Goal: Task Accomplishment & Management: Manage account settings

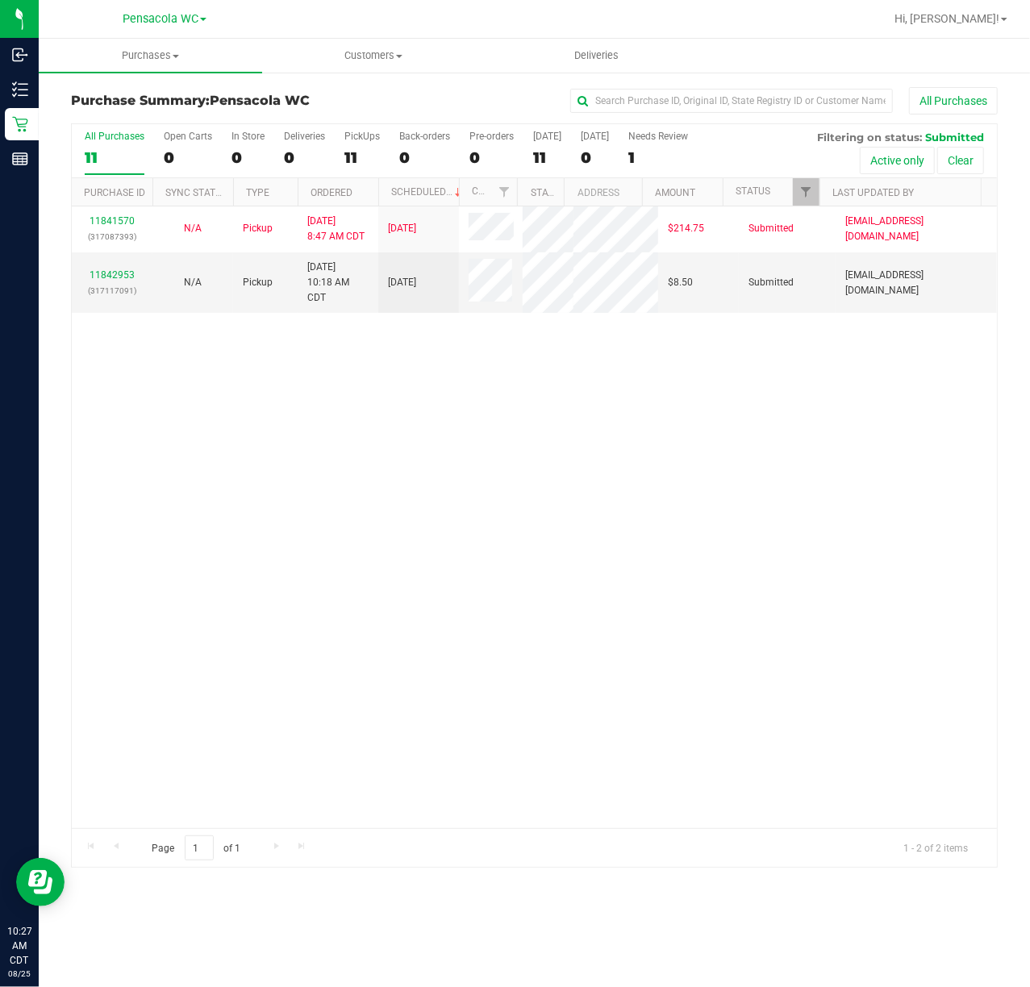
click at [359, 495] on div "11841570 (317087393) N/A Pickup [DATE] 8:47 AM CDT 8/25/2025 $214.75 Submitted …" at bounding box center [534, 517] width 925 height 622
click at [124, 281] on link "11842953" at bounding box center [112, 274] width 45 height 11
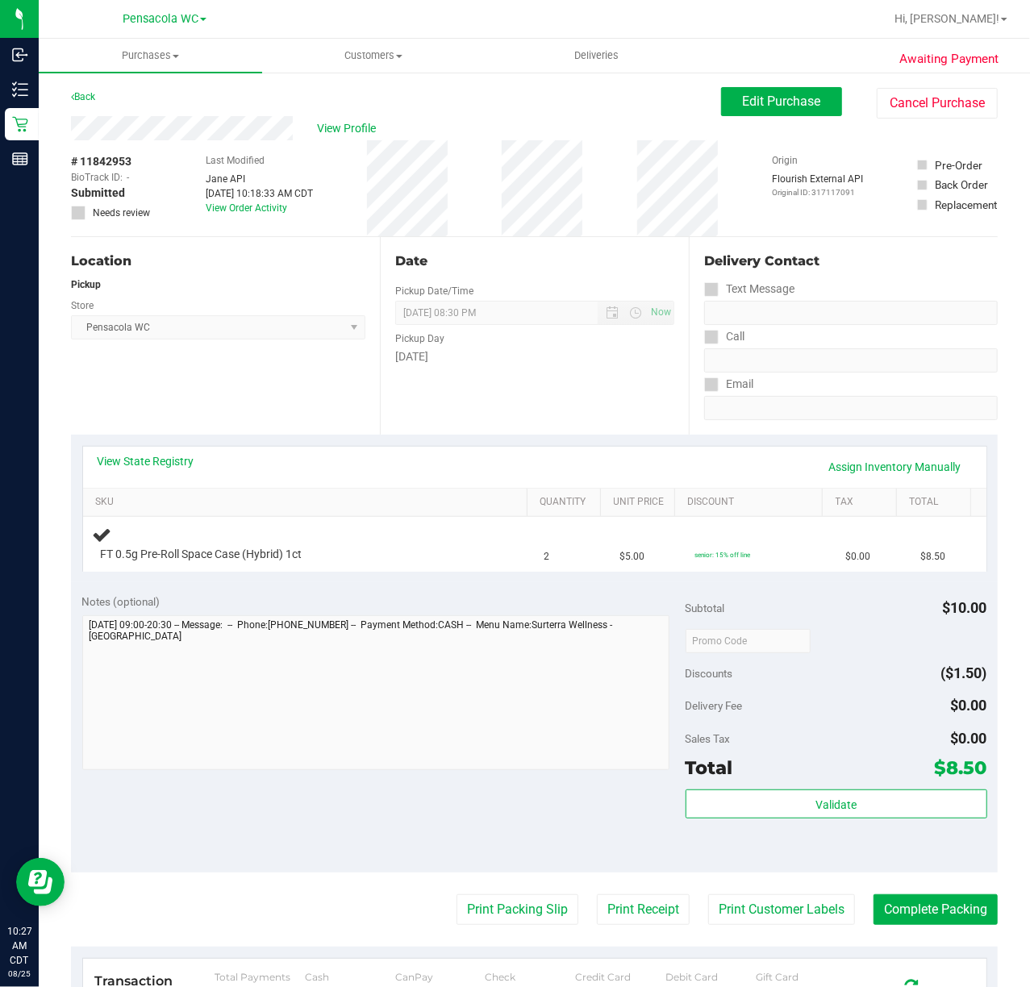
click at [188, 418] on div "Location Pickup Store Pensacola WC Select Store [PERSON_NAME][GEOGRAPHIC_DATA] …" at bounding box center [225, 336] width 309 height 198
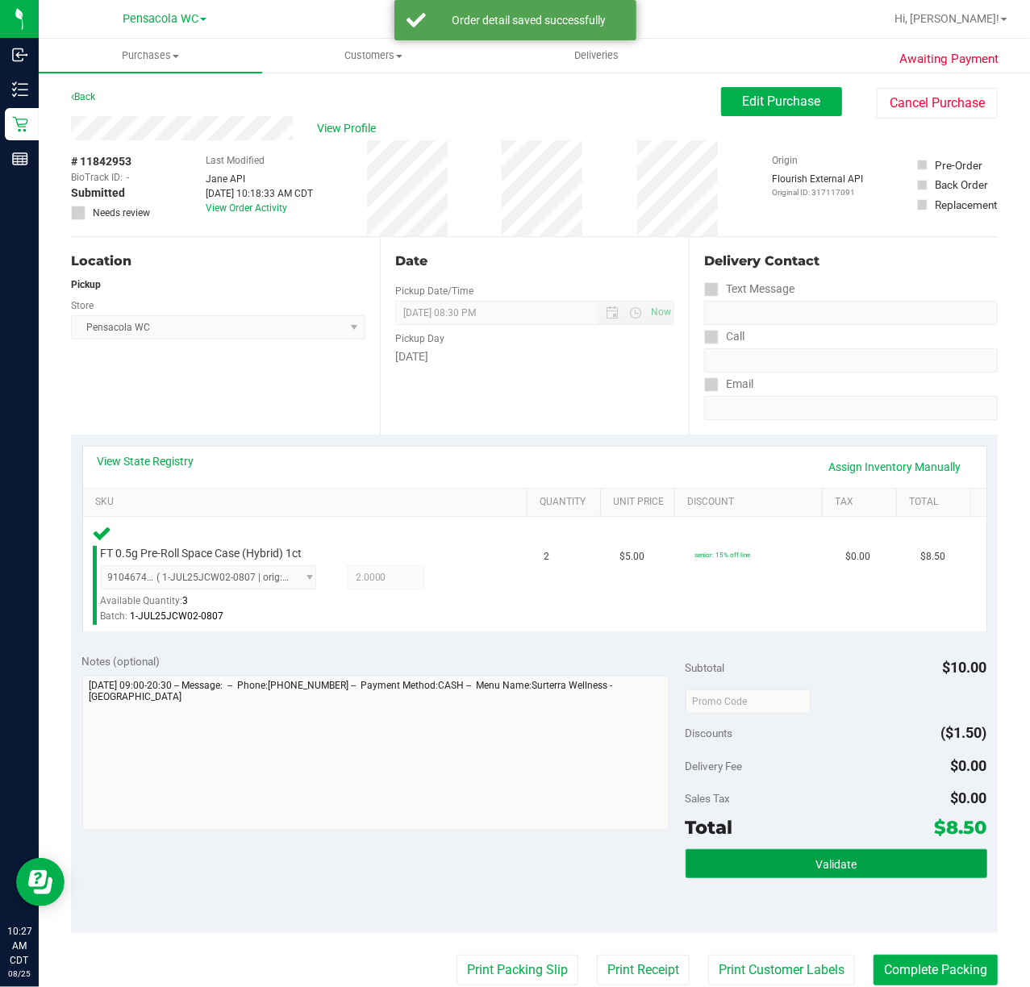
click at [861, 856] on button "Validate" at bounding box center [837, 863] width 302 height 29
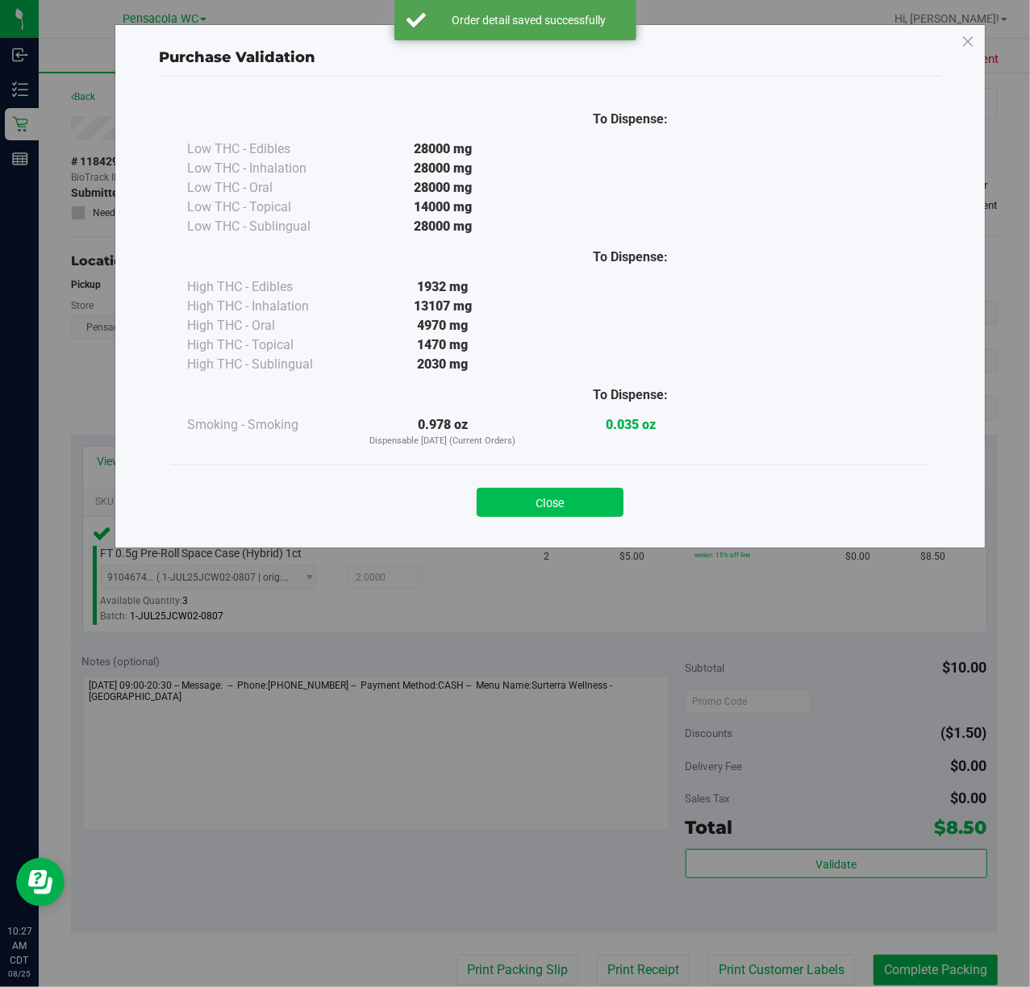
click at [574, 507] on button "Close" at bounding box center [550, 502] width 147 height 29
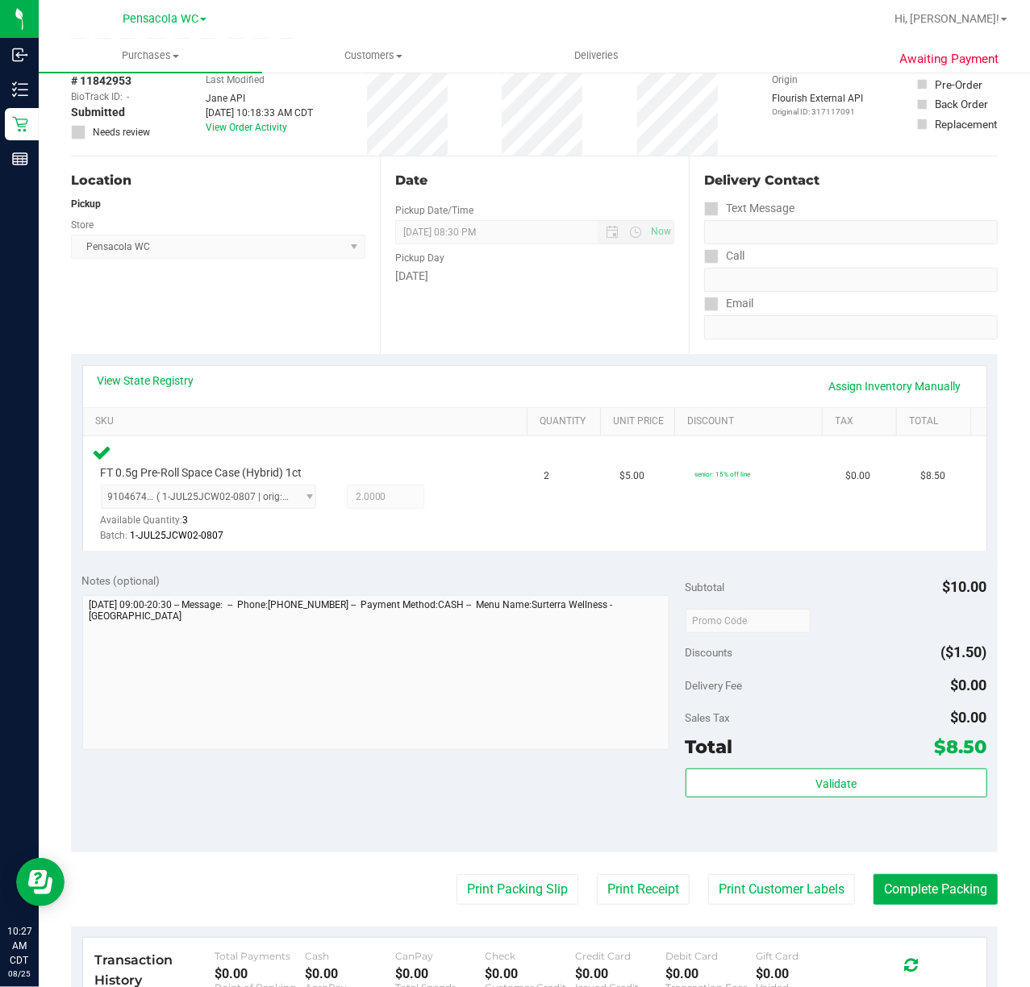
scroll to position [81, 0]
click at [497, 890] on button "Print Packing Slip" at bounding box center [517, 888] width 122 height 31
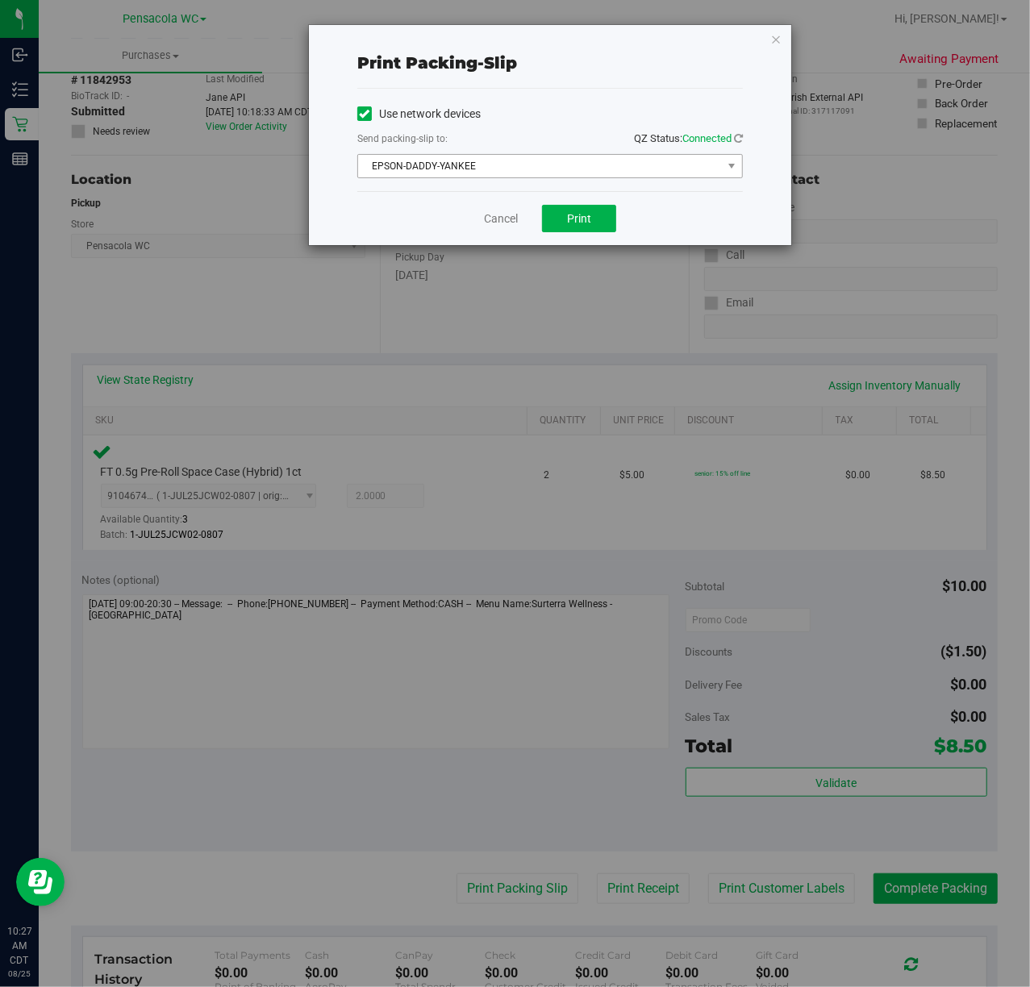
click at [621, 175] on span "EPSON-DADDY-YANKEE" at bounding box center [540, 166] width 364 height 23
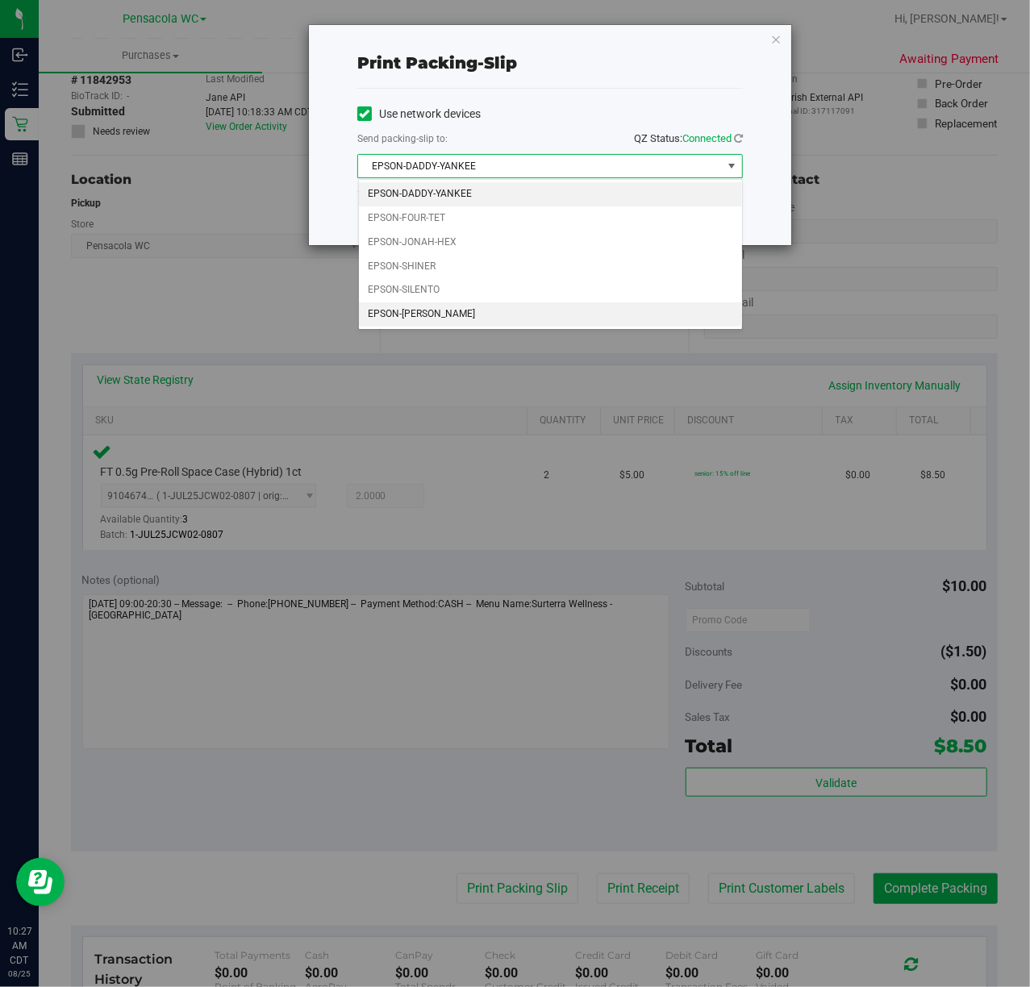
click at [443, 318] on li "EPSON-[PERSON_NAME]" at bounding box center [550, 314] width 383 height 24
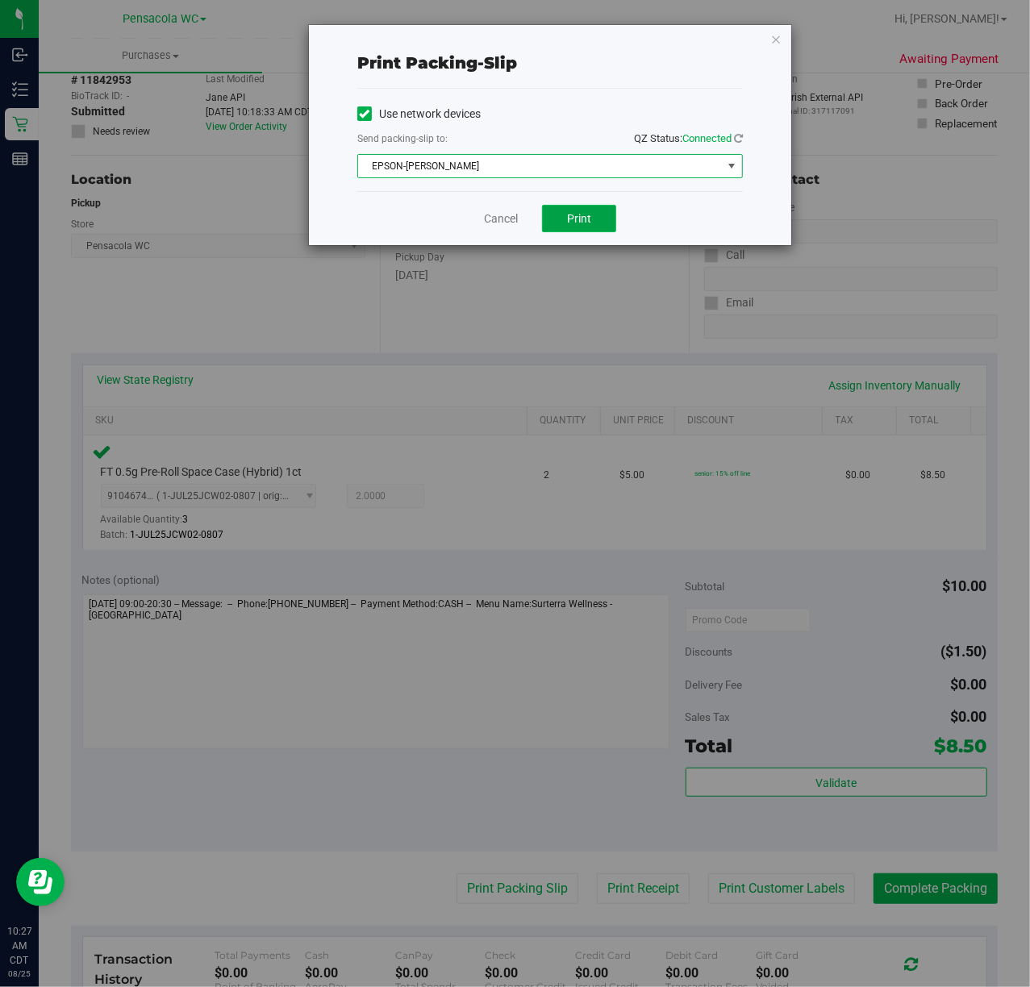
click at [578, 219] on span "Print" at bounding box center [579, 218] width 24 height 13
click at [775, 37] on icon "button" at bounding box center [775, 38] width 11 height 19
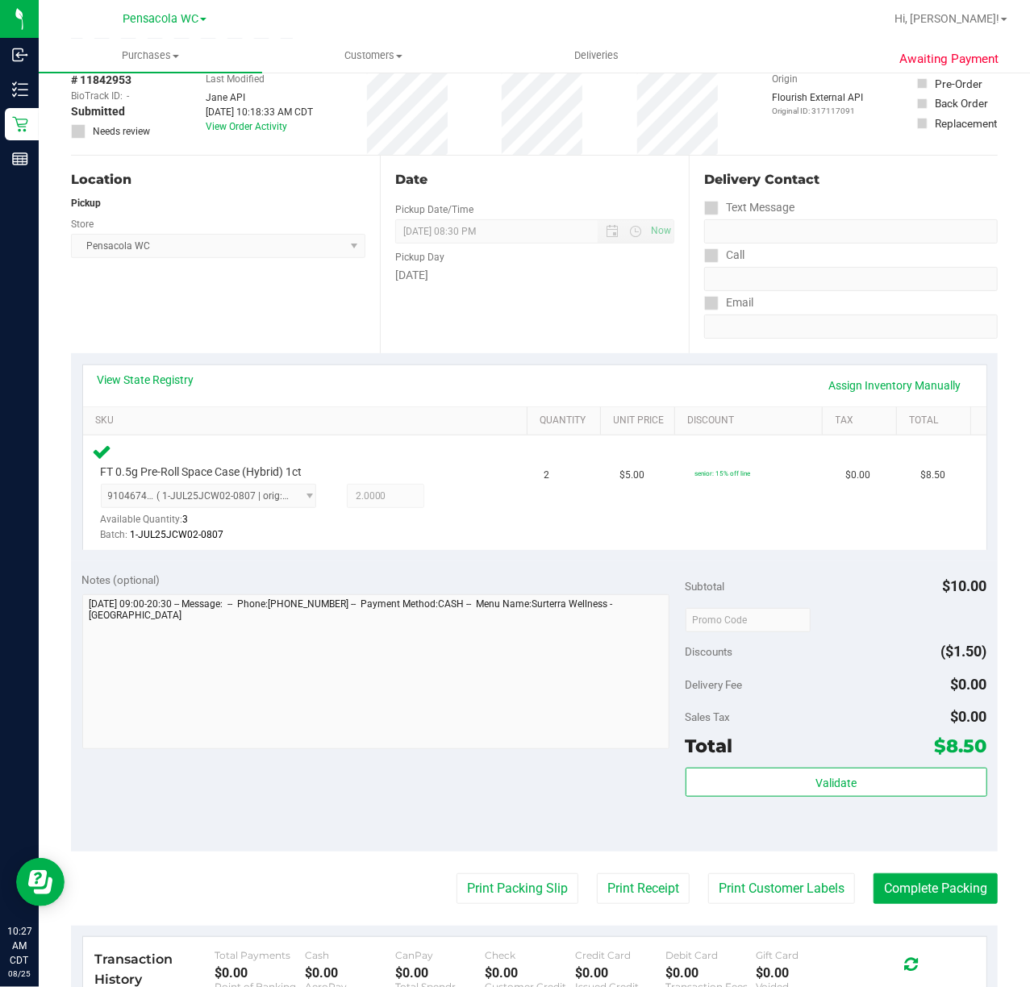
scroll to position [139, 0]
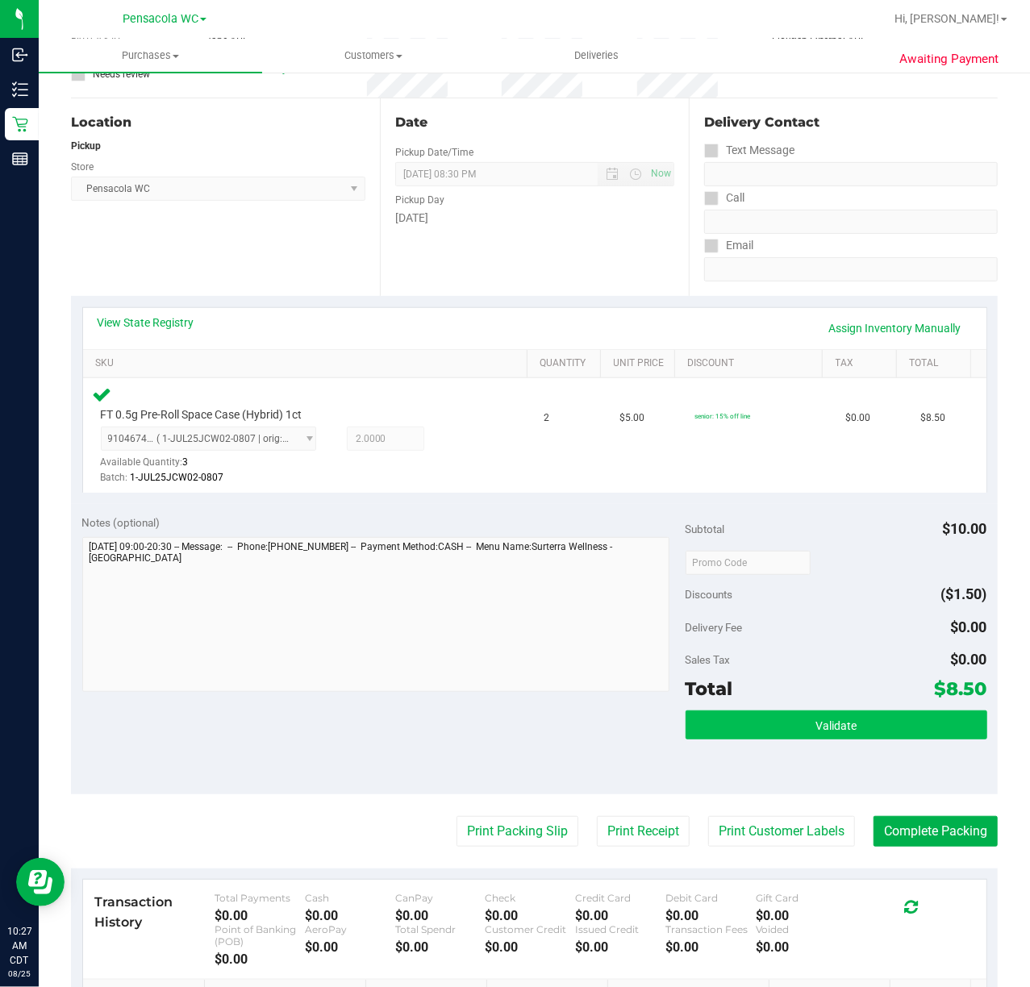
click at [757, 737] on button "Validate" at bounding box center [837, 725] width 302 height 29
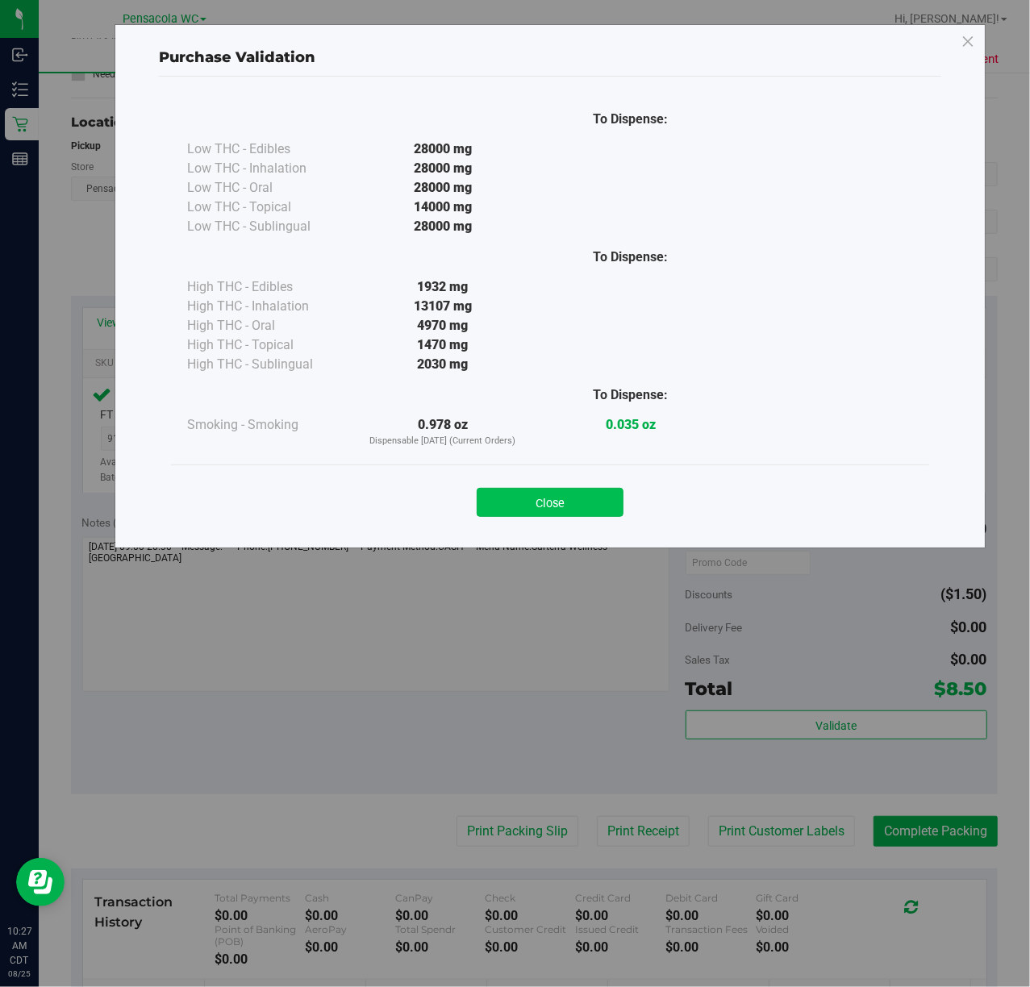
click at [582, 505] on button "Close" at bounding box center [550, 502] width 147 height 29
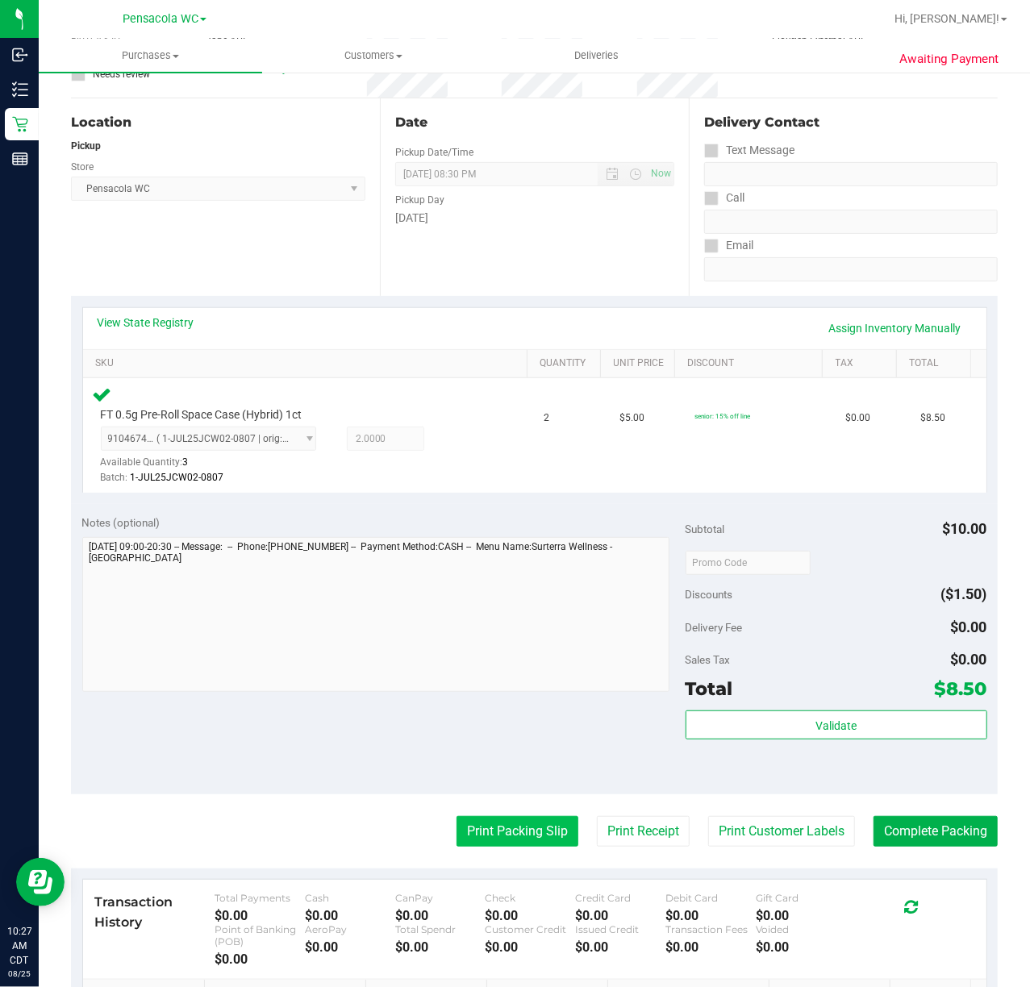
click at [479, 827] on button "Print Packing Slip" at bounding box center [517, 831] width 122 height 31
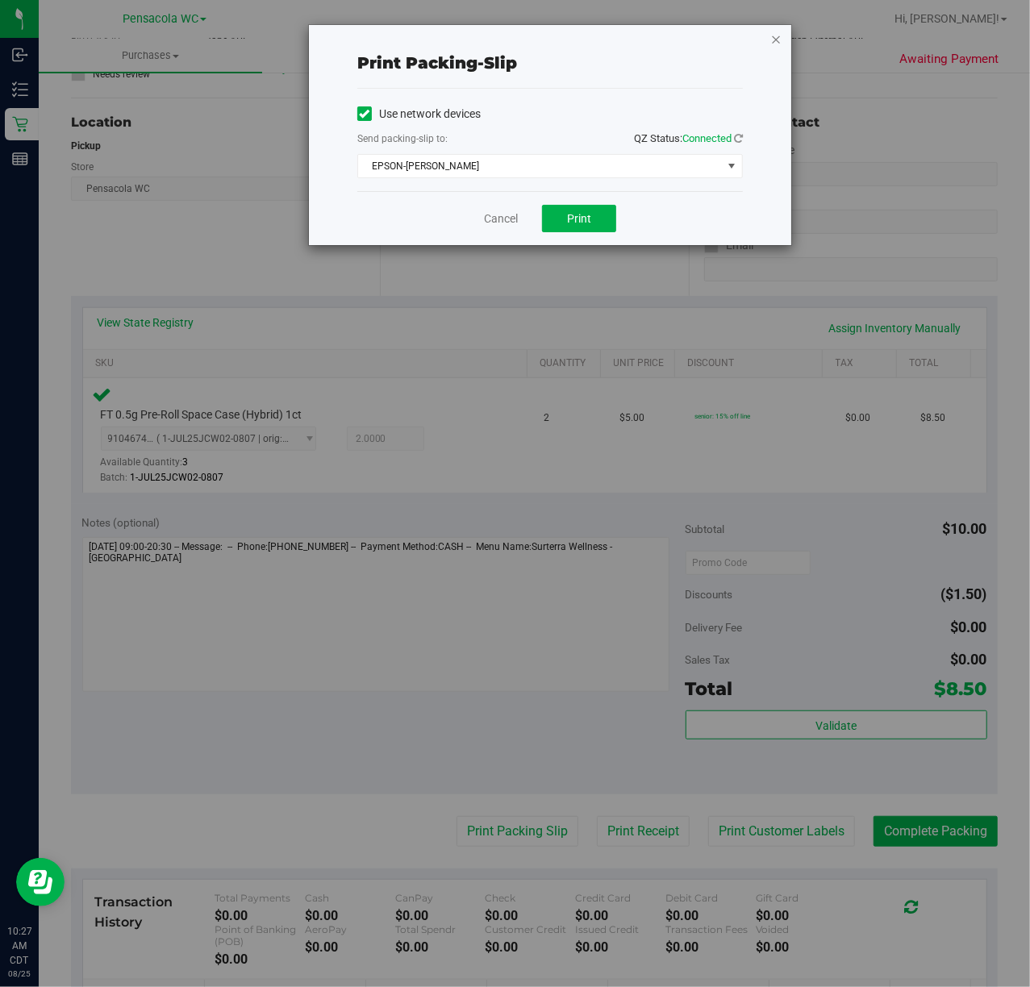
click at [778, 37] on icon "button" at bounding box center [775, 38] width 11 height 19
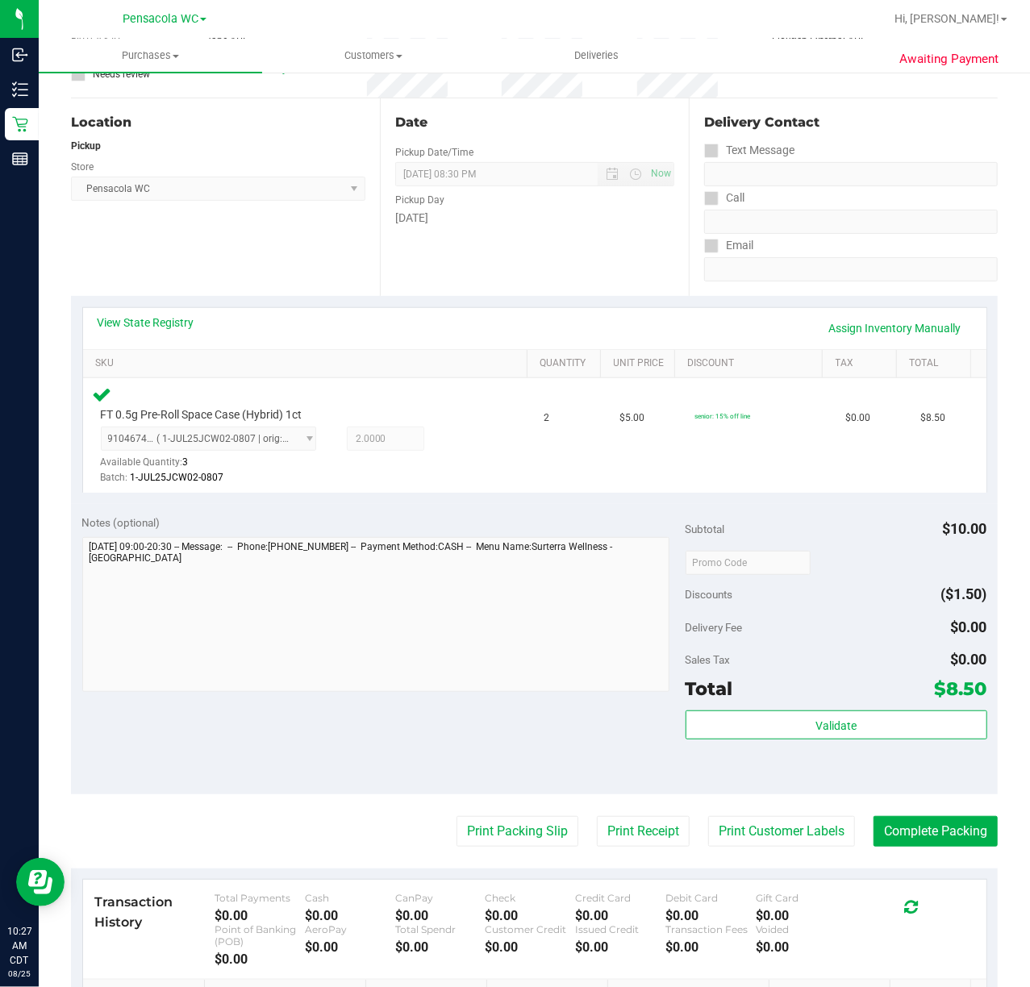
click at [861, 786] on div "Notes (optional) Subtotal $10.00 Discounts ($1.50) Delivery Fee $0.00 Sales Tax…" at bounding box center [534, 649] width 927 height 290
click at [514, 827] on button "Print Packing Slip" at bounding box center [517, 831] width 122 height 31
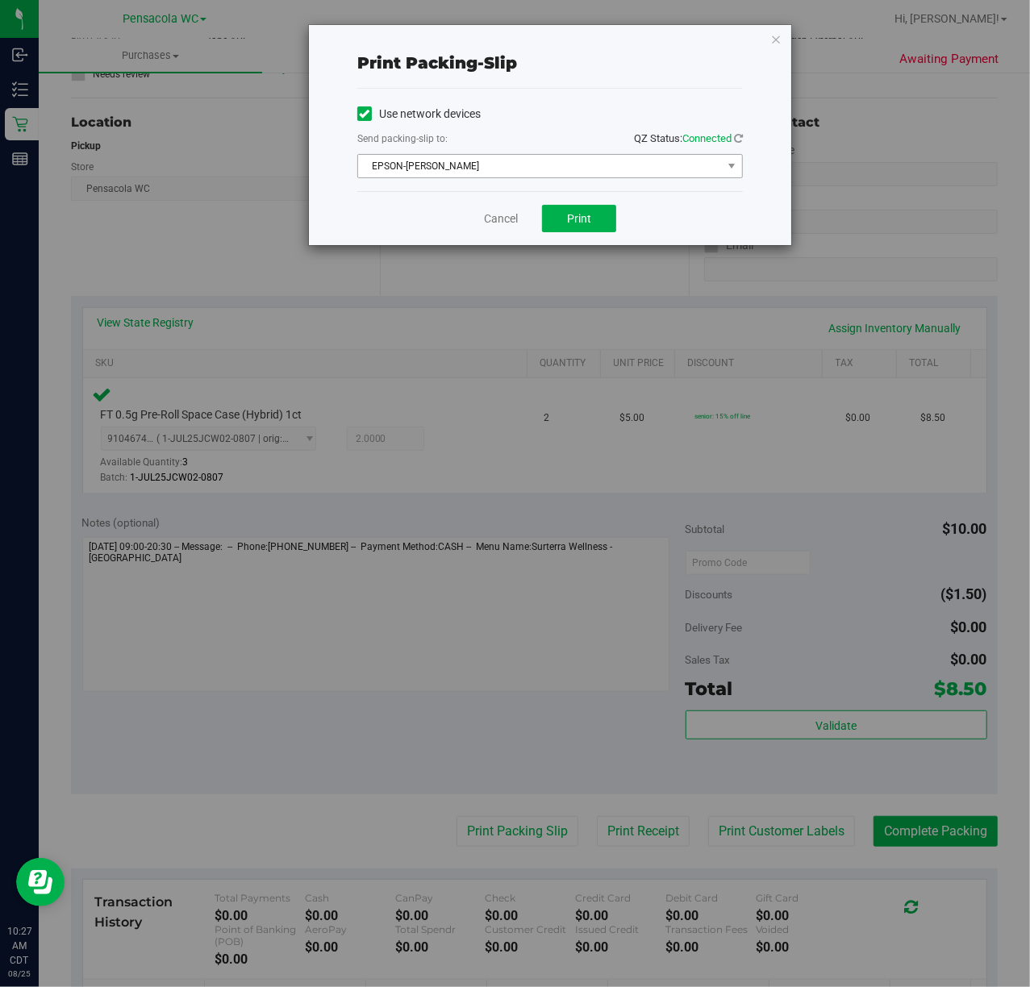
click at [595, 156] on span "EPSON-[PERSON_NAME]" at bounding box center [540, 166] width 364 height 23
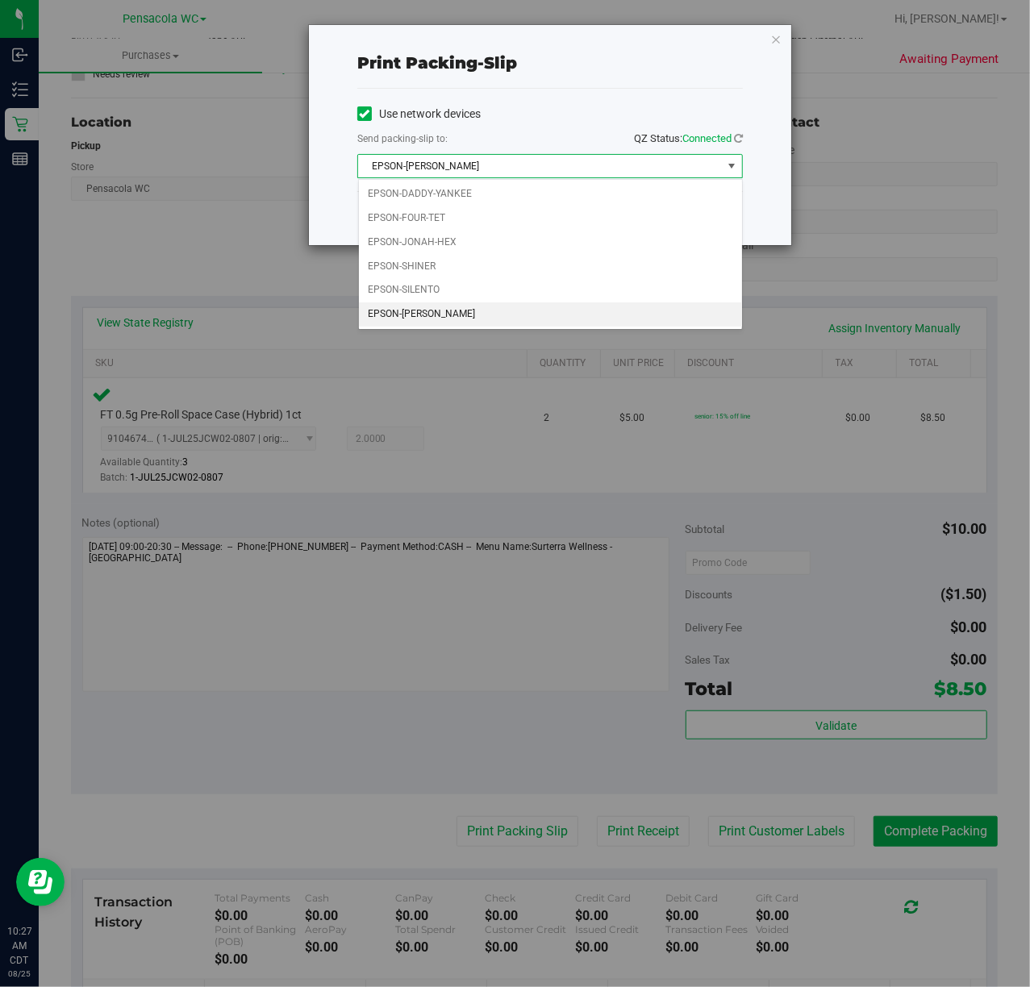
click at [586, 158] on span "EPSON-[PERSON_NAME]" at bounding box center [540, 166] width 364 height 23
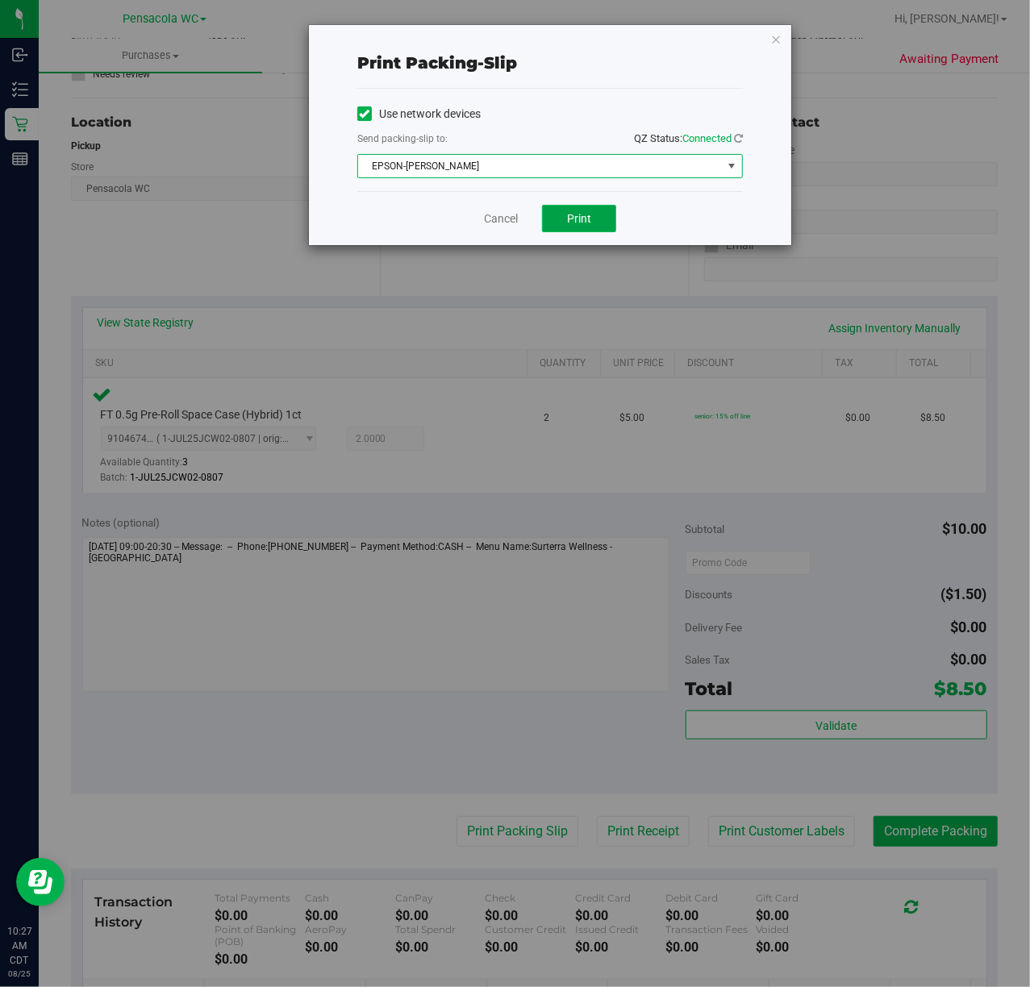
click at [577, 224] on span "Print" at bounding box center [579, 218] width 24 height 13
click at [569, 218] on span "Print" at bounding box center [579, 218] width 24 height 13
click at [552, 162] on span "EPSON-[PERSON_NAME]" at bounding box center [540, 166] width 364 height 23
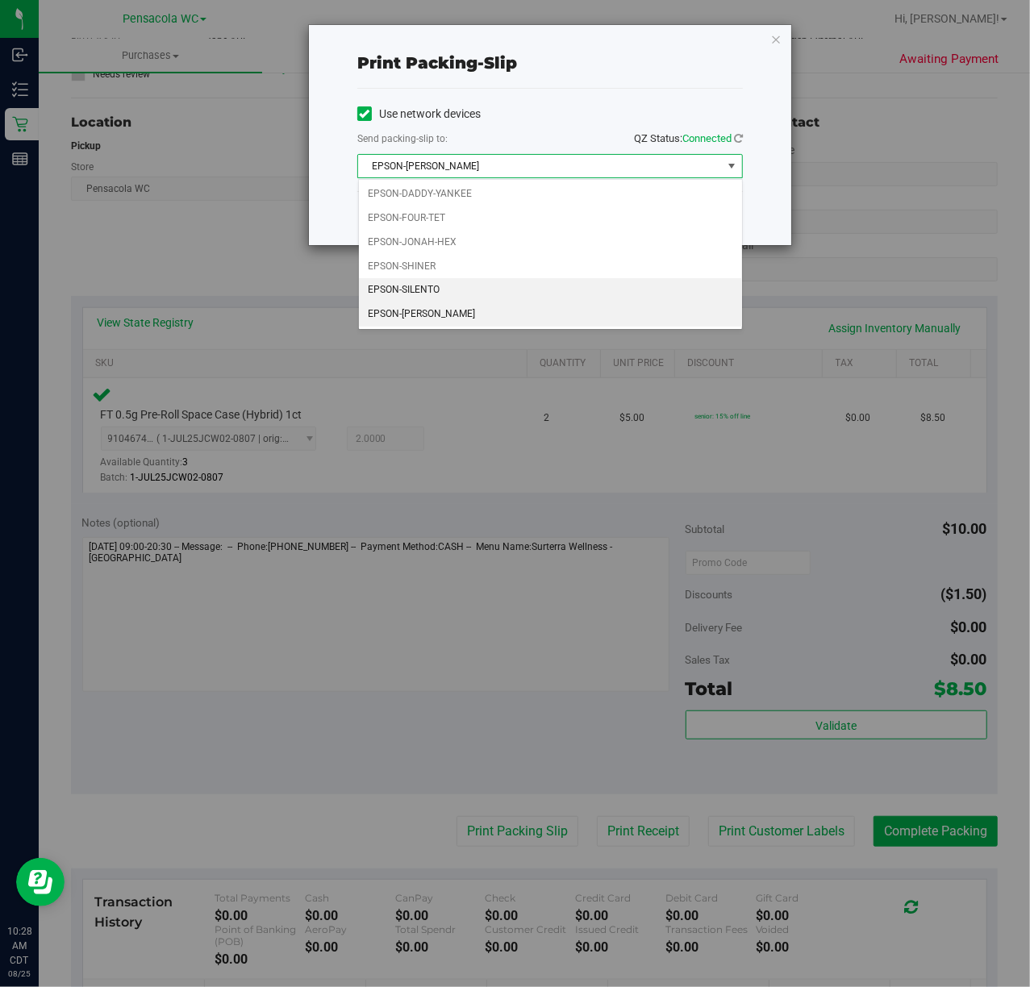
click at [477, 294] on li "EPSON-SILENTO" at bounding box center [550, 290] width 383 height 24
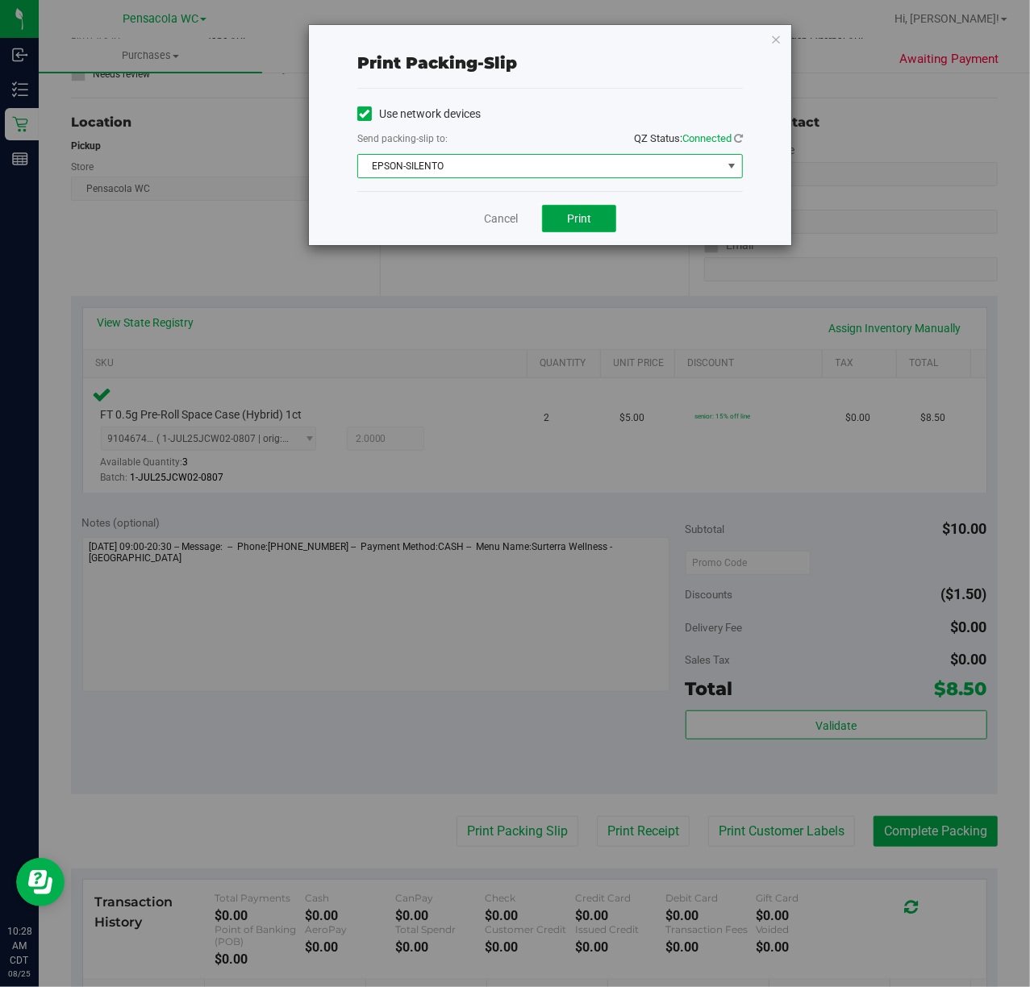
click at [582, 212] on span "Print" at bounding box center [579, 218] width 24 height 13
click at [768, 42] on div "Print packing-slip Use network devices Send packing-slip to: QZ Status: Connect…" at bounding box center [550, 135] width 482 height 220
click at [766, 40] on div "Print packing-slip Use network devices Send packing-slip to: QZ Status: Connect…" at bounding box center [550, 135] width 482 height 220
click at [778, 34] on icon "button" at bounding box center [775, 38] width 11 height 19
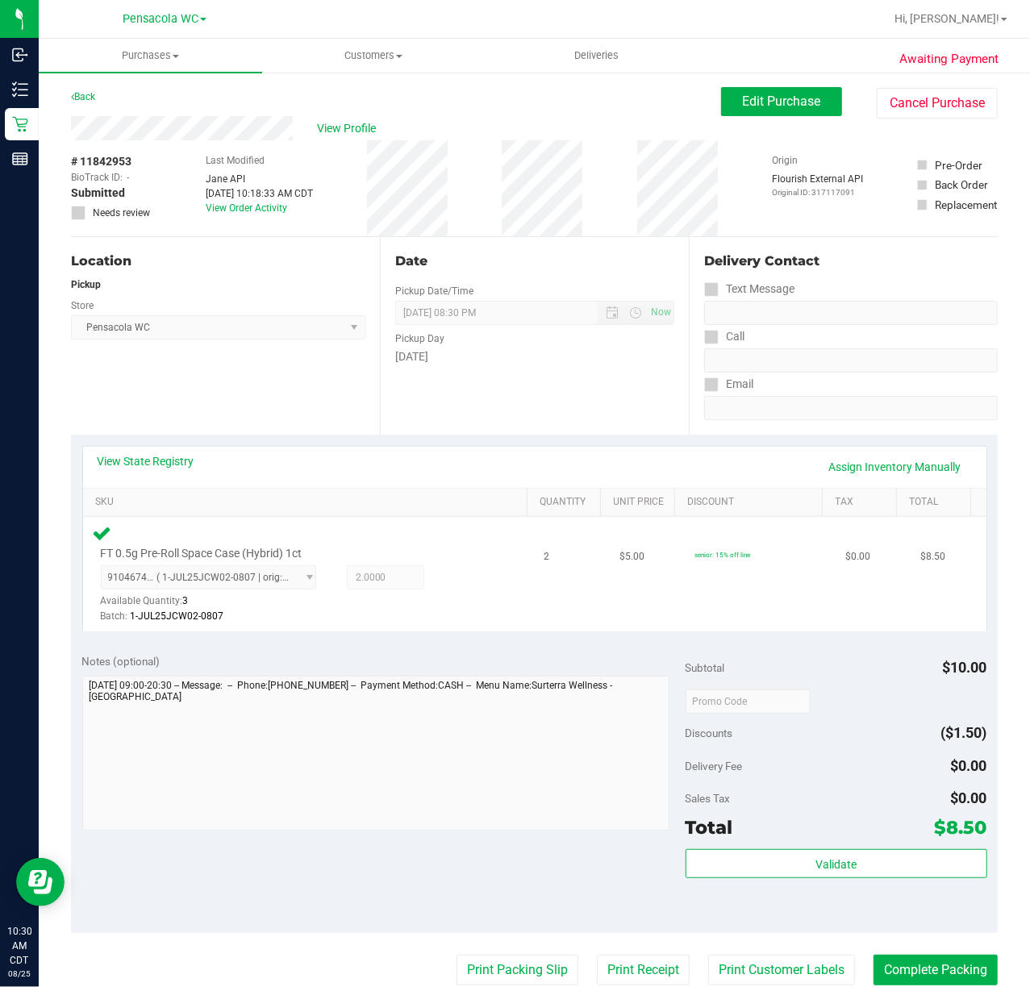
scroll to position [366, 0]
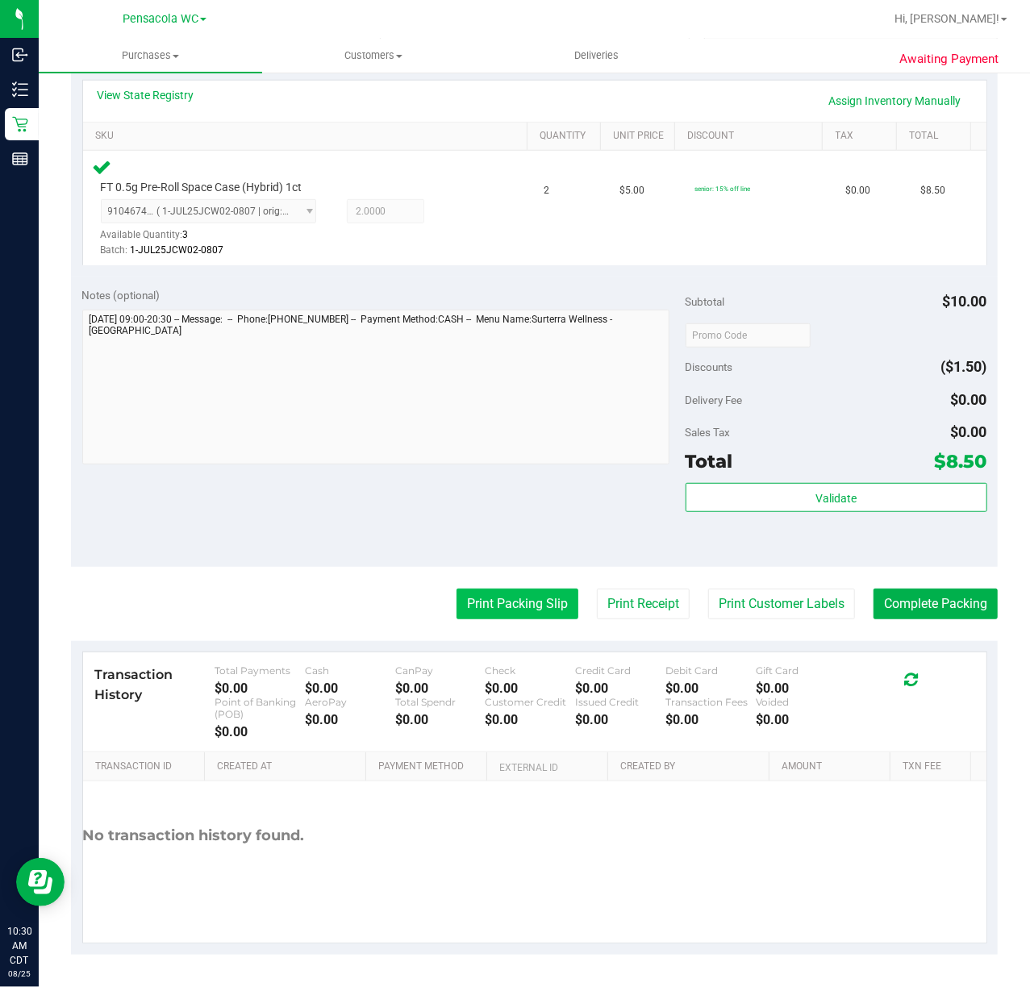
click at [479, 611] on button "Print Packing Slip" at bounding box center [517, 604] width 122 height 31
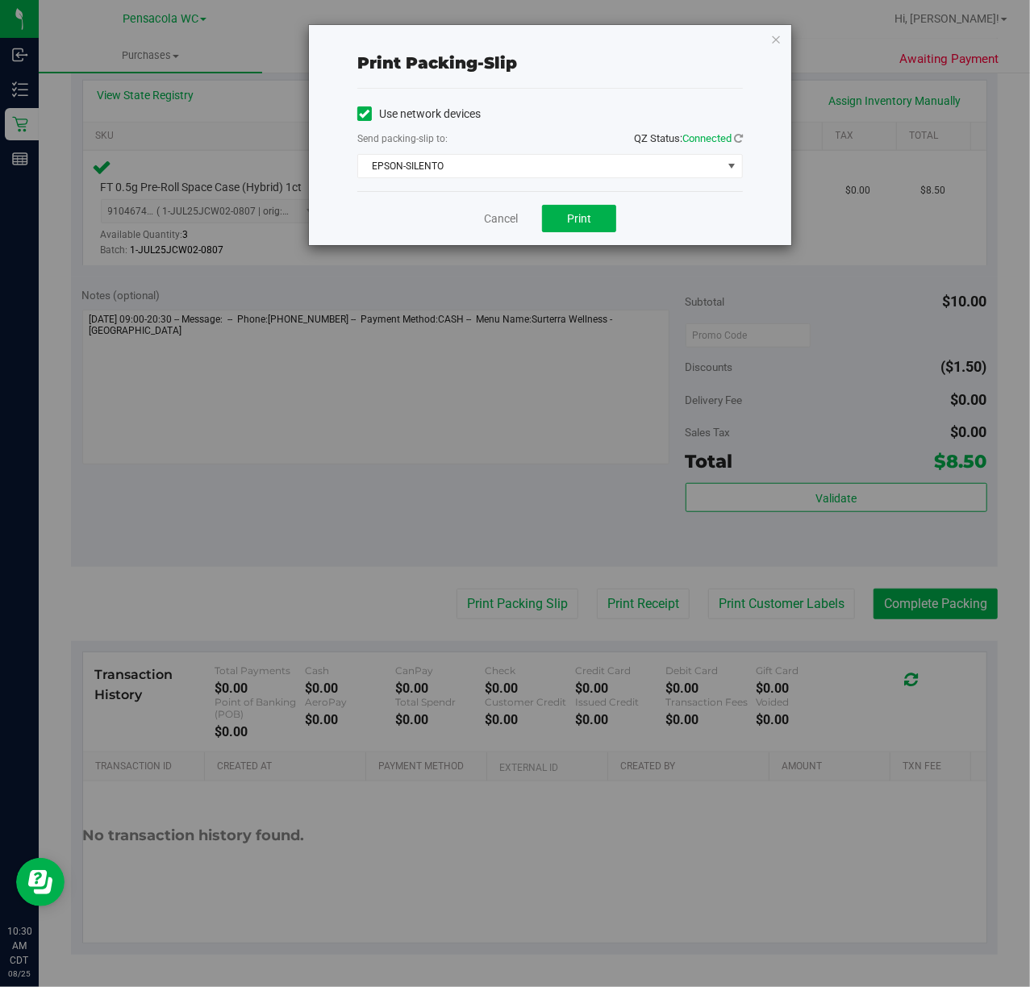
click at [790, 40] on div "Print packing-slip Use network devices Send packing-slip to: QZ Status: Connect…" at bounding box center [550, 135] width 482 height 220
click at [779, 35] on icon "button" at bounding box center [775, 38] width 11 height 19
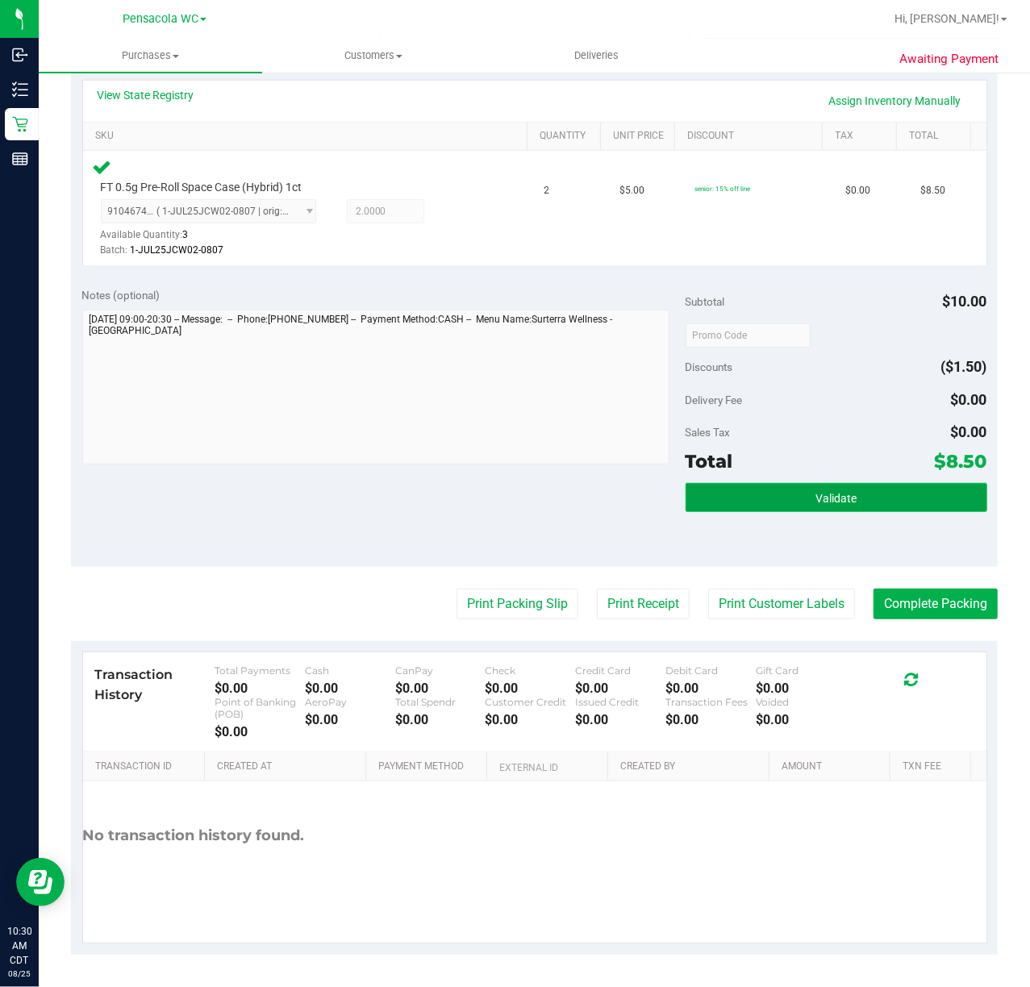
click at [769, 495] on button "Validate" at bounding box center [837, 497] width 302 height 29
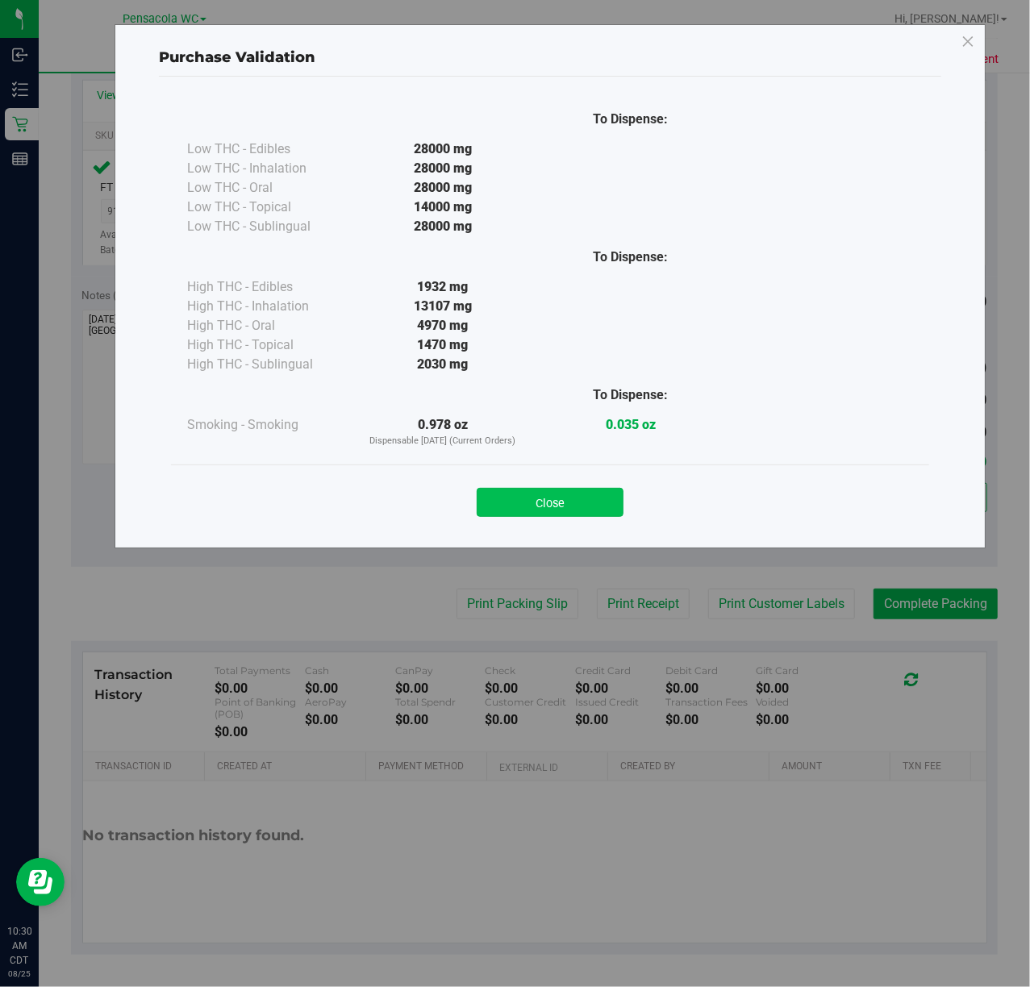
click at [588, 515] on button "Close" at bounding box center [550, 502] width 147 height 29
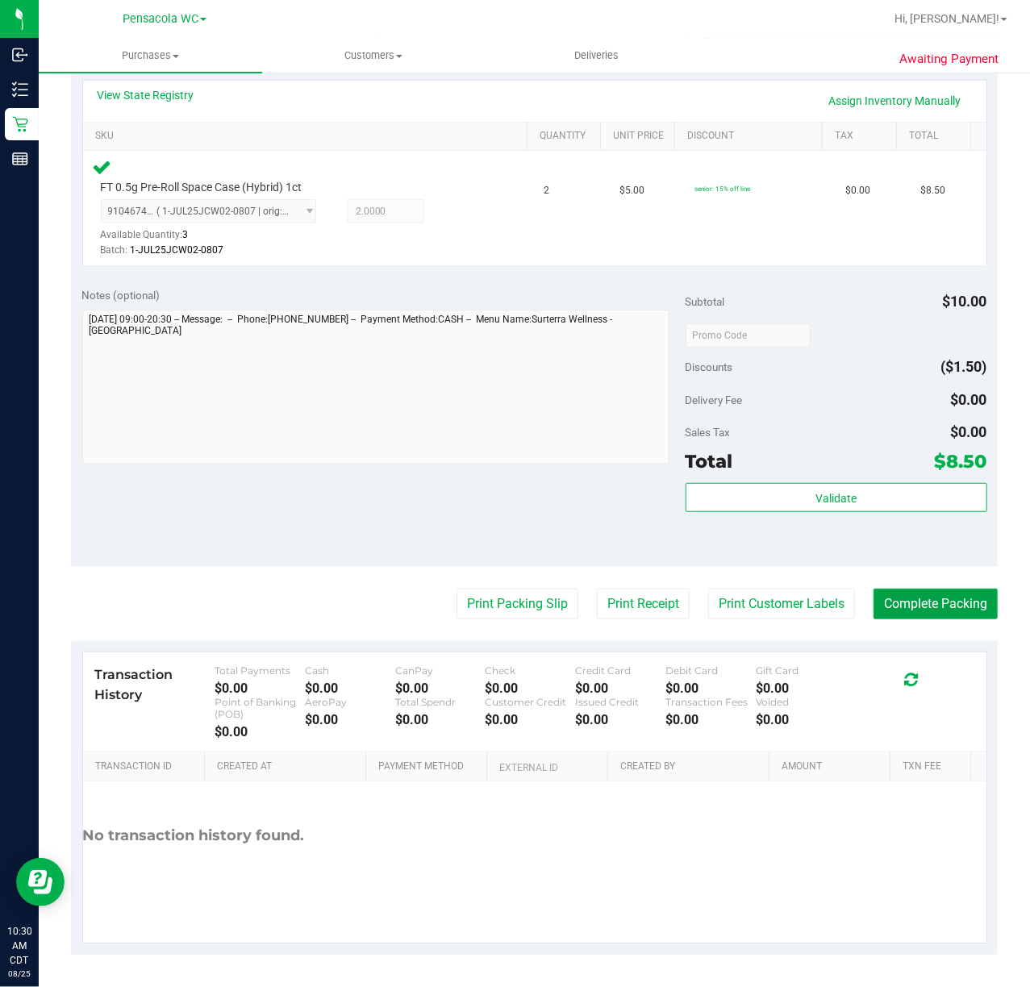
click at [921, 595] on button "Complete Packing" at bounding box center [935, 604] width 124 height 31
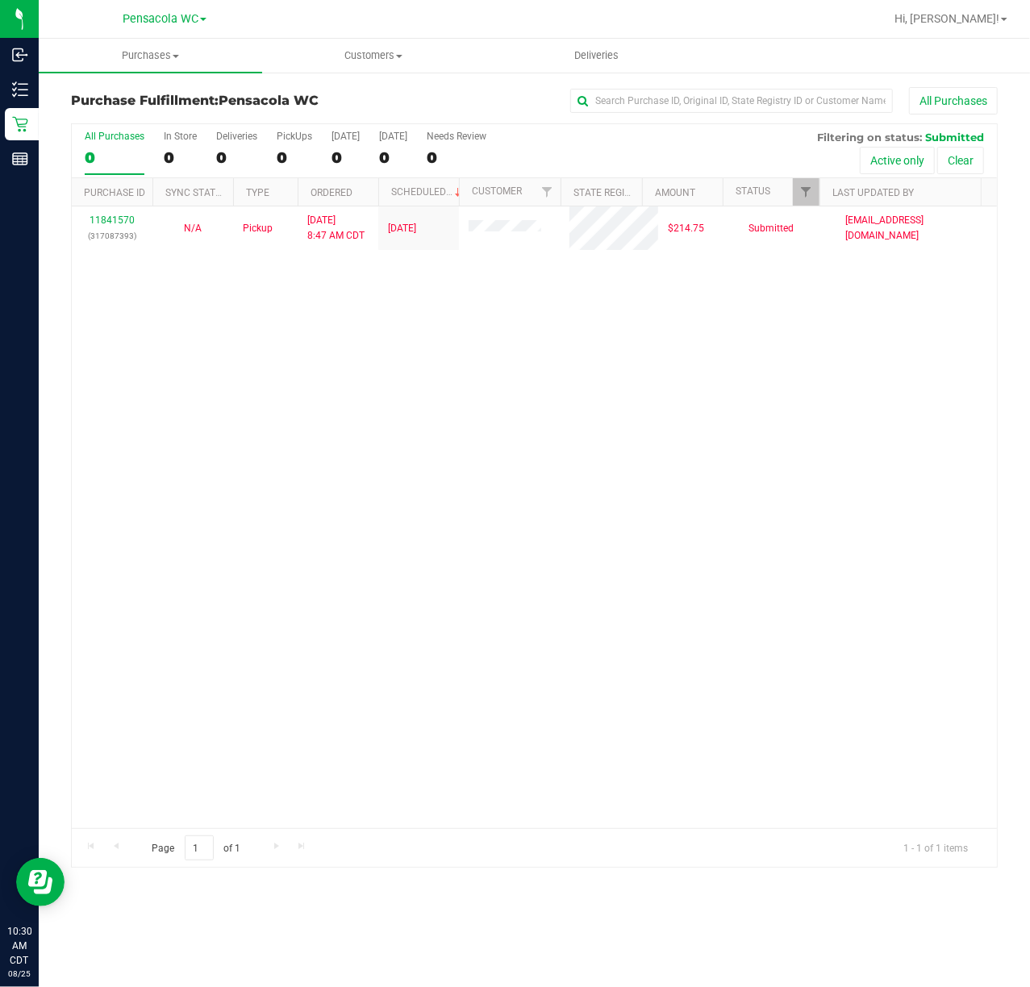
click at [514, 411] on div "11841570 (317087393) N/A Pickup [DATE] 8:47 AM CDT 8/25/2025 $214.75 Submitted …" at bounding box center [534, 517] width 925 height 622
drag, startPoint x: 827, startPoint y: 252, endPoint x: 816, endPoint y: 258, distance: 11.9
click at [816, 256] on div "11841570 (317087393) N/A Pickup [DATE] 8:47 AM CDT 8/25/2025 $214.75 Submitted …" at bounding box center [534, 517] width 925 height 622
click at [794, 185] on link "Filter" at bounding box center [806, 191] width 27 height 27
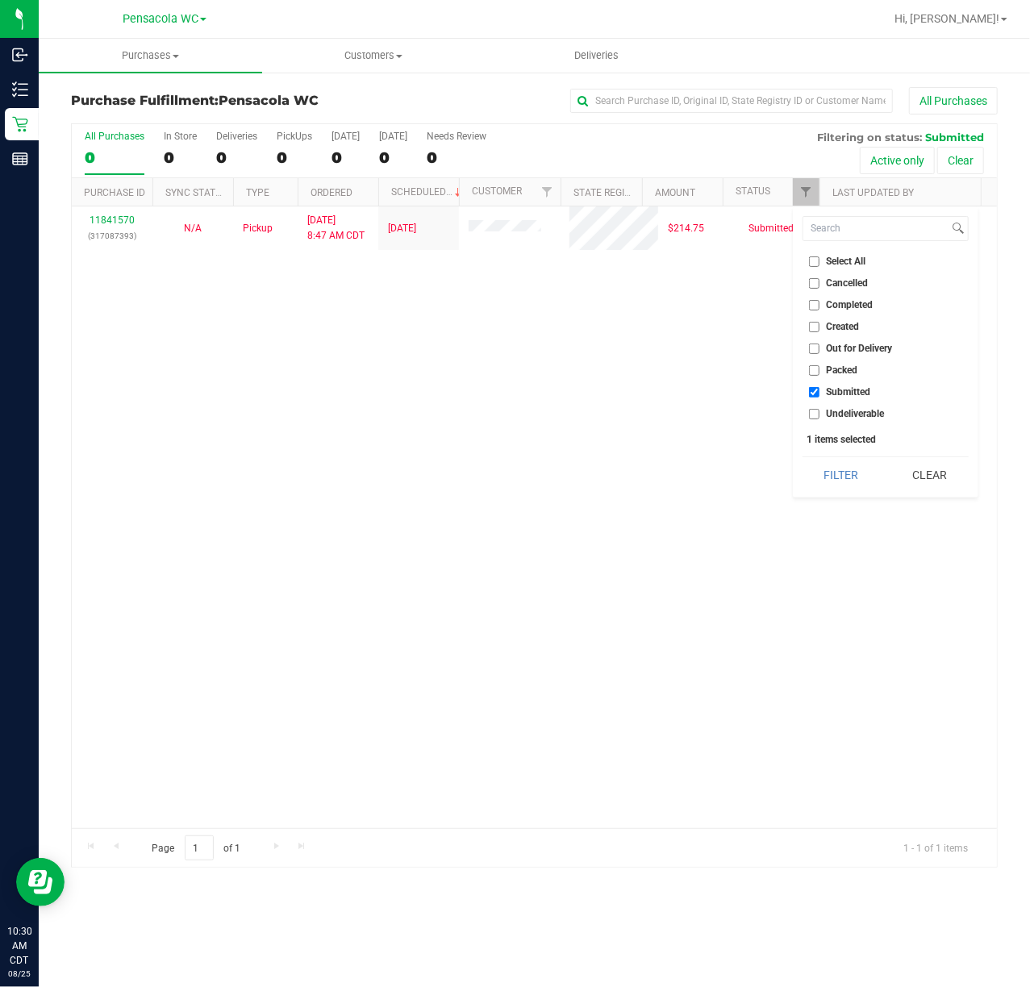
click at [847, 256] on span "Select All" at bounding box center [847, 261] width 40 height 10
click at [819, 256] on input "Select All" at bounding box center [814, 261] width 10 height 10
checkbox input "true"
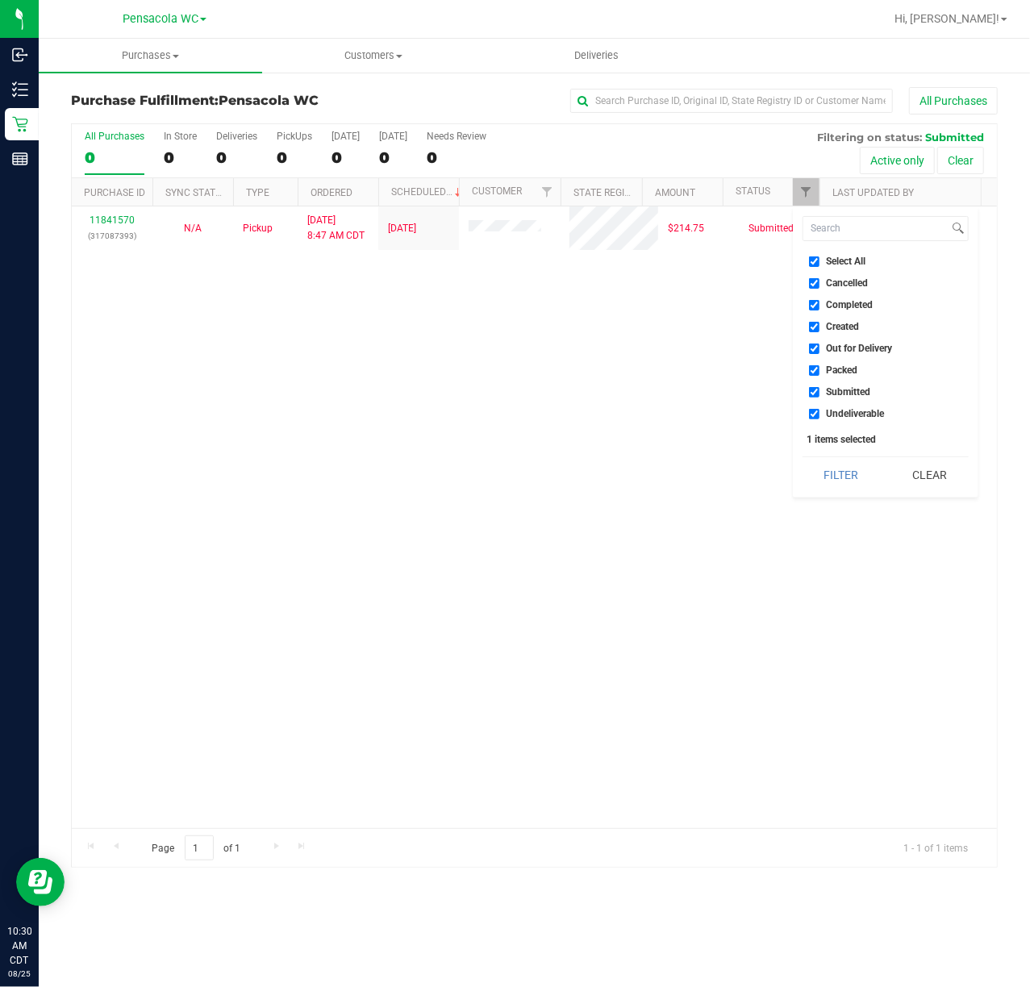
checkbox input "true"
click at [847, 256] on span "Select All" at bounding box center [847, 261] width 40 height 10
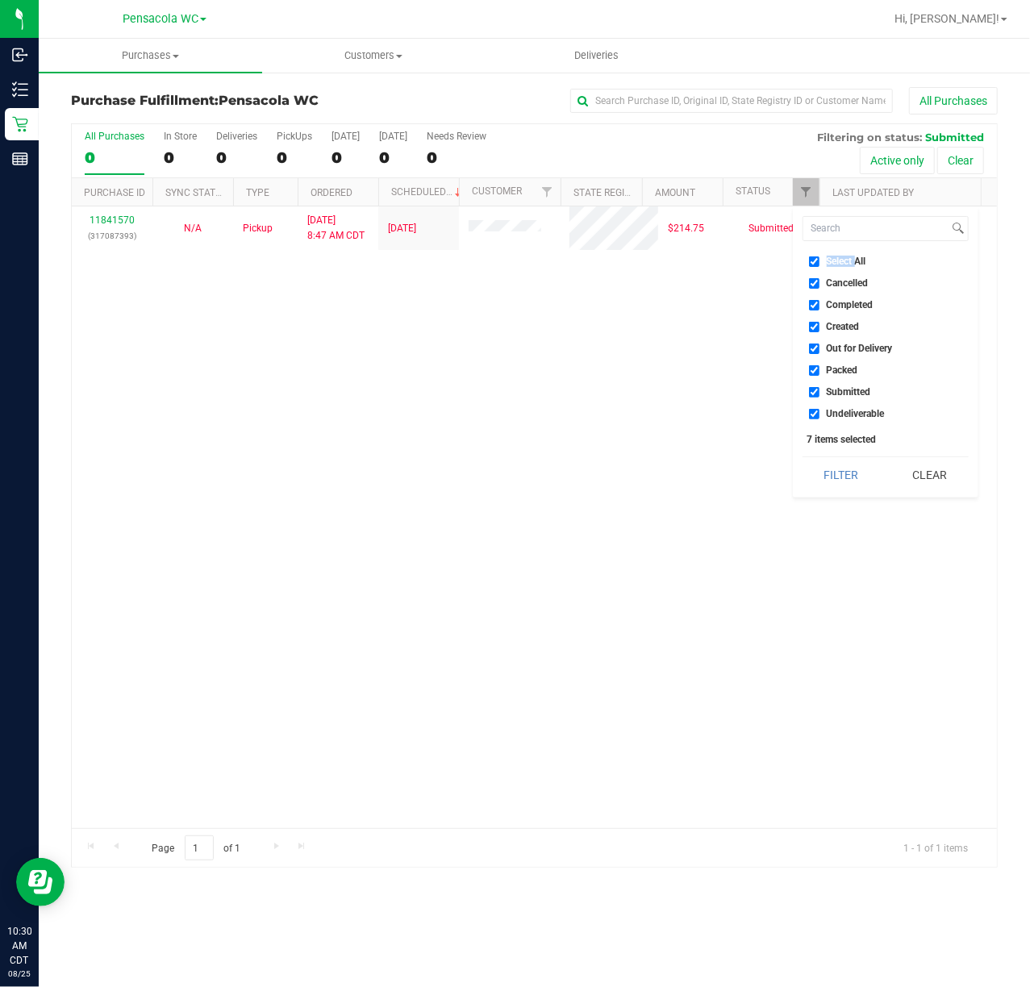
click at [819, 256] on input "Select All" at bounding box center [814, 261] width 10 height 10
checkbox input "false"
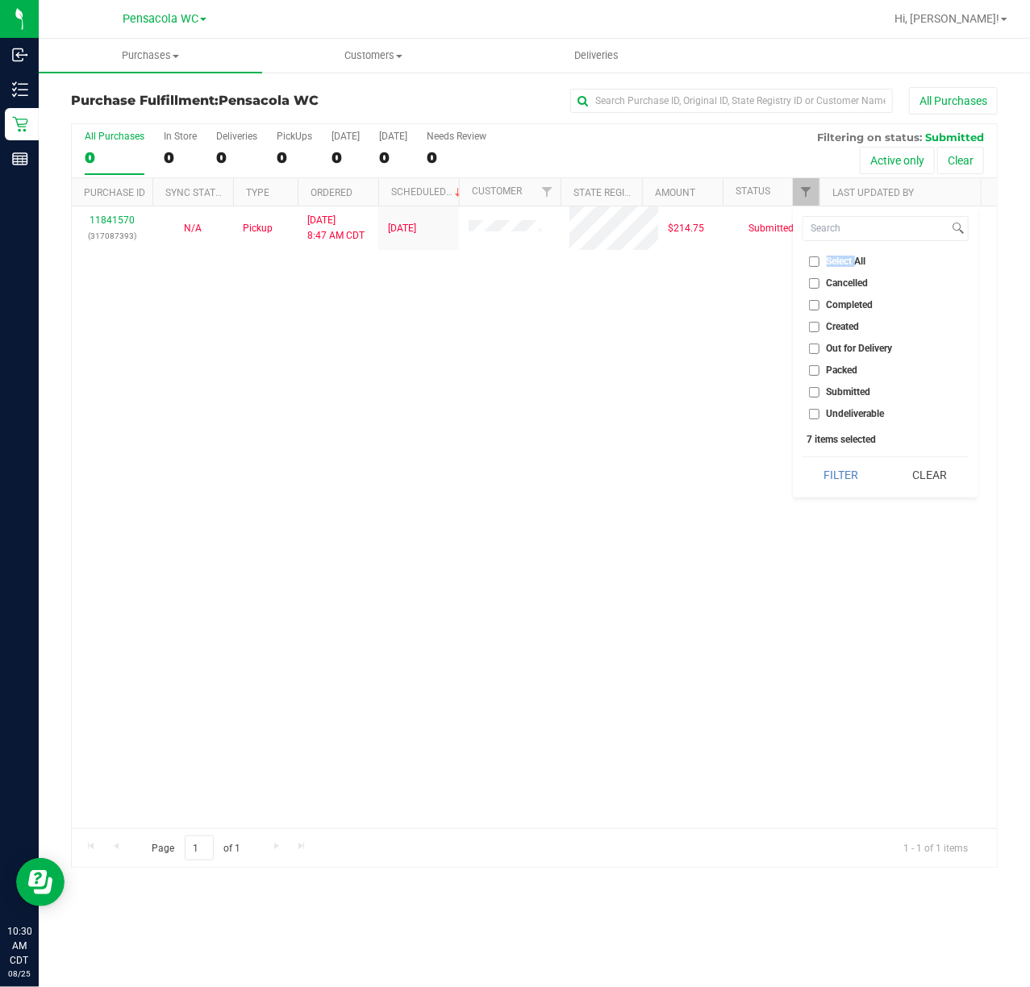
checkbox input "false"
click at [836, 388] on span "Submitted" at bounding box center [849, 392] width 44 height 10
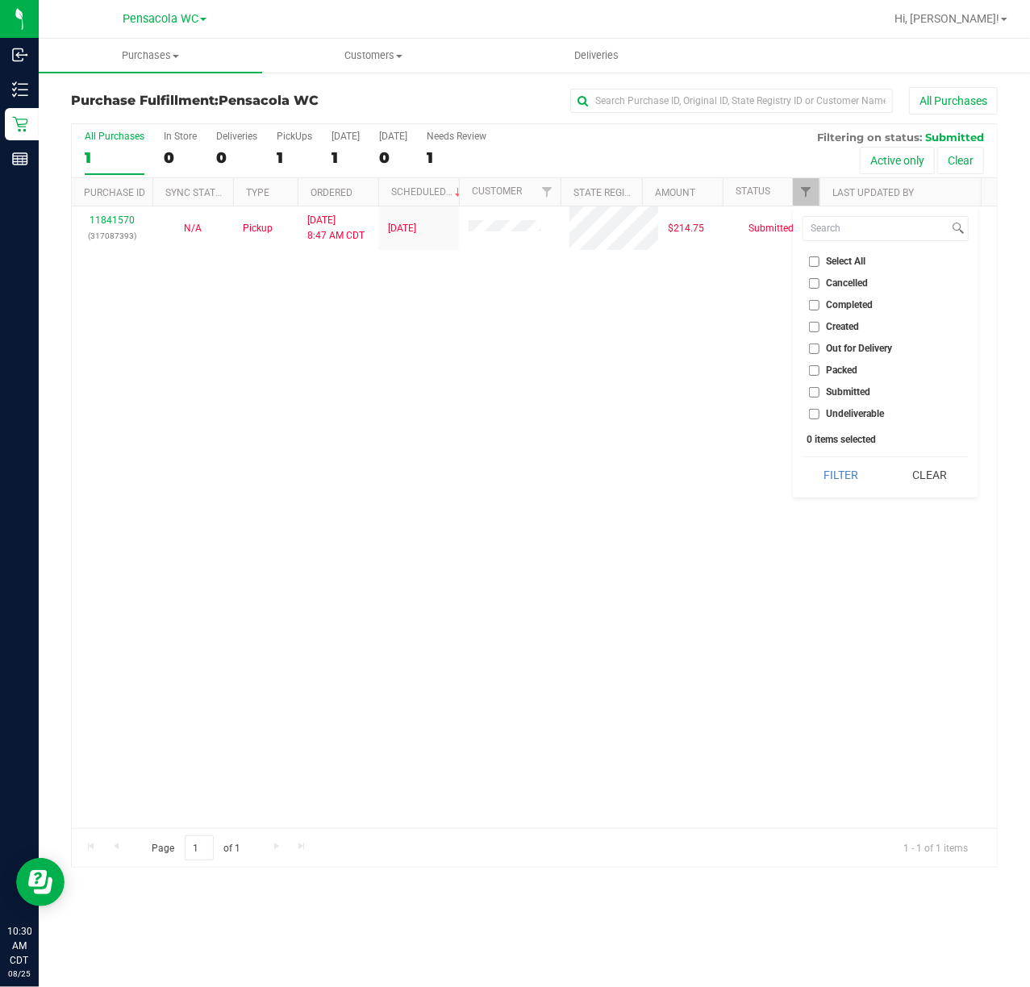
click at [819, 388] on input "Submitted" at bounding box center [814, 392] width 10 height 10
checkbox input "true"
click at [815, 476] on button "Filter" at bounding box center [841, 474] width 77 height 35
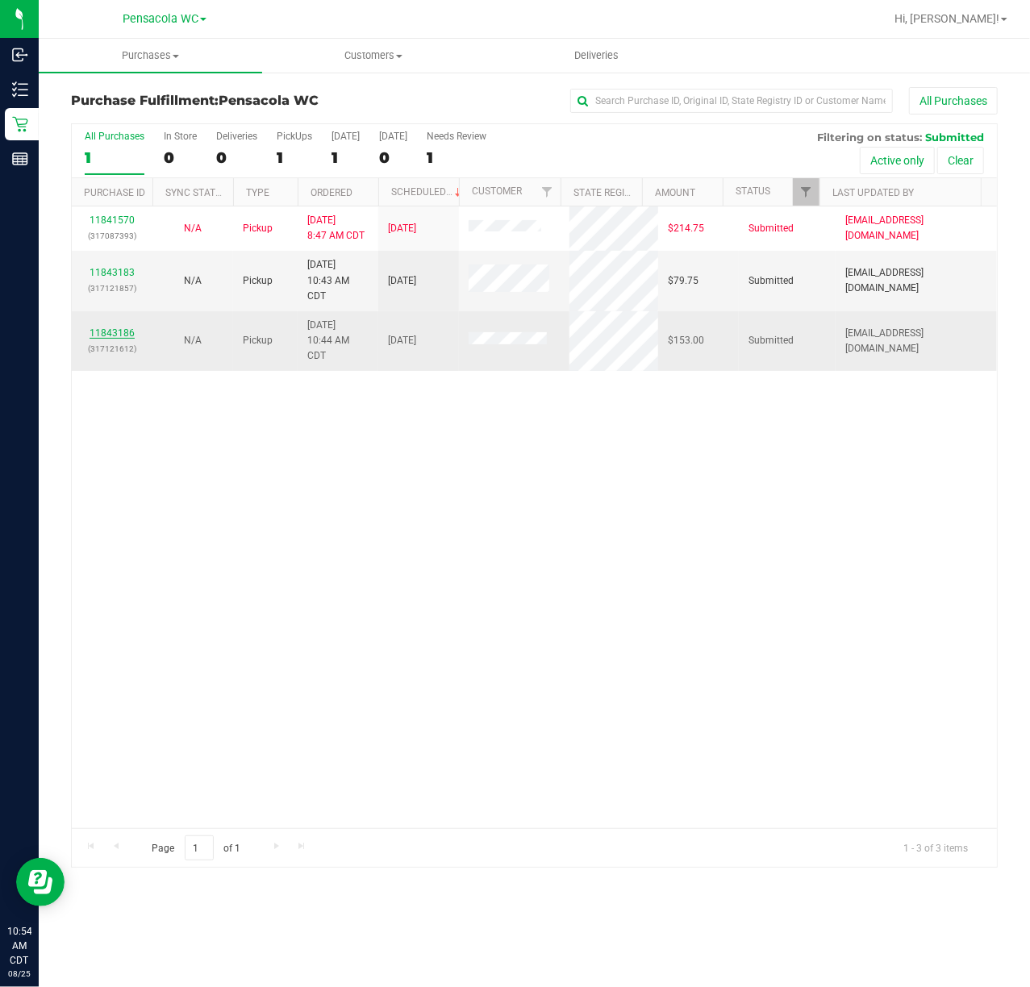
click at [123, 336] on link "11843186" at bounding box center [112, 332] width 45 height 11
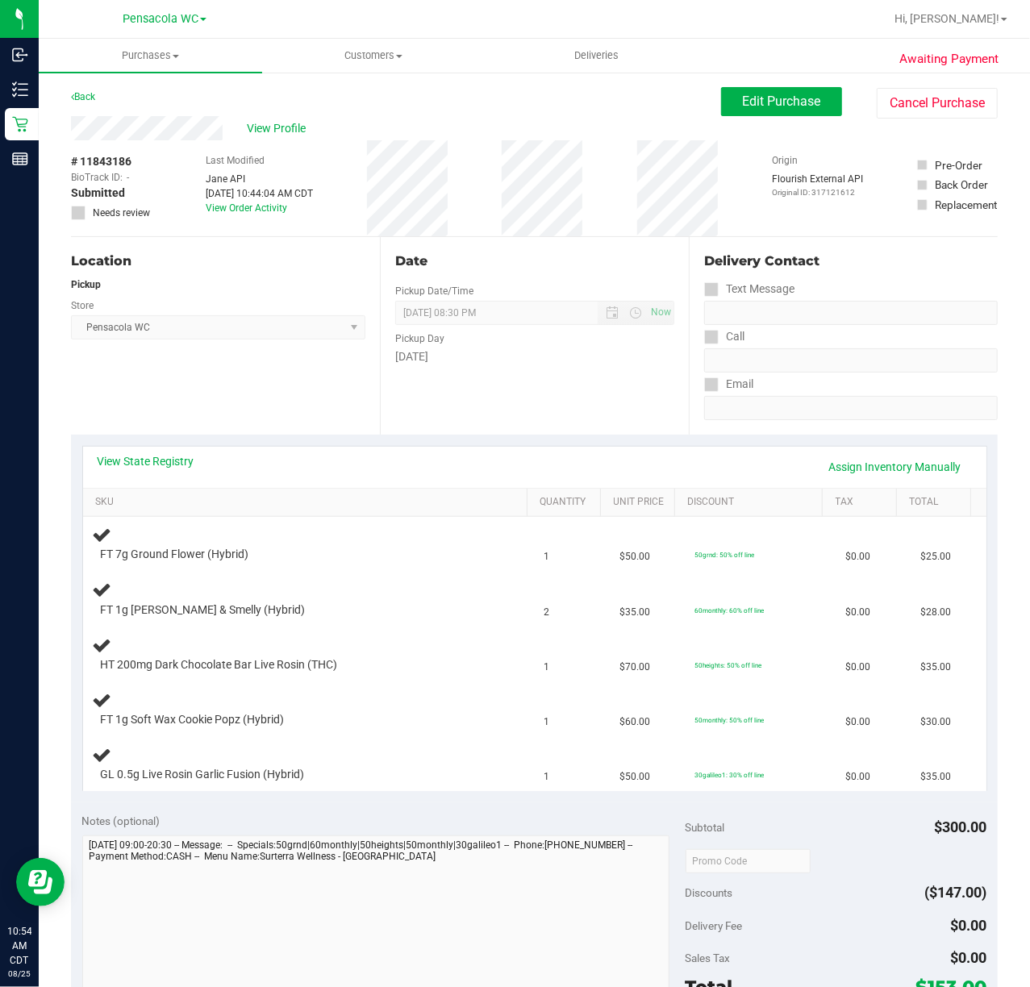
click at [208, 406] on div "Location Pickup Store Pensacola WC Select Store [PERSON_NAME][GEOGRAPHIC_DATA] …" at bounding box center [225, 336] width 309 height 198
click at [85, 95] on link "Back" at bounding box center [83, 96] width 24 height 11
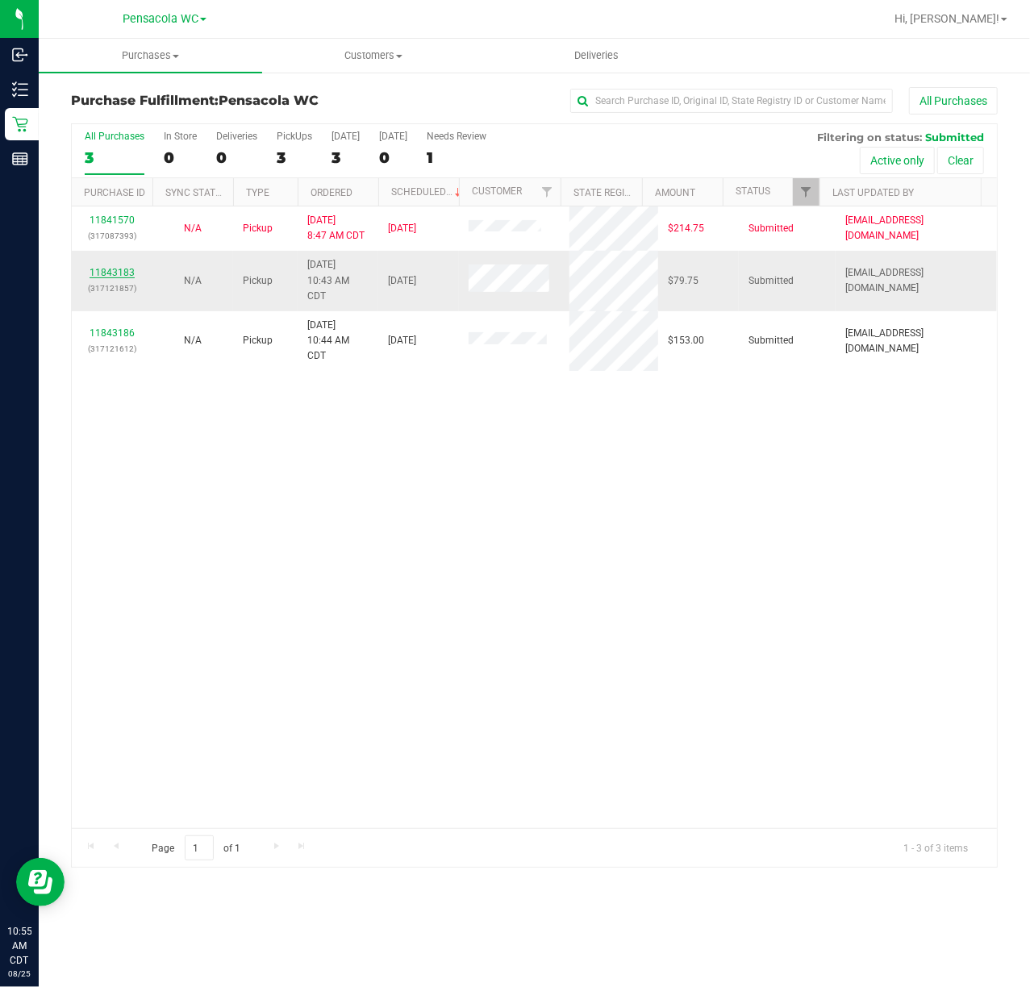
click at [118, 277] on link "11843183" at bounding box center [112, 272] width 45 height 11
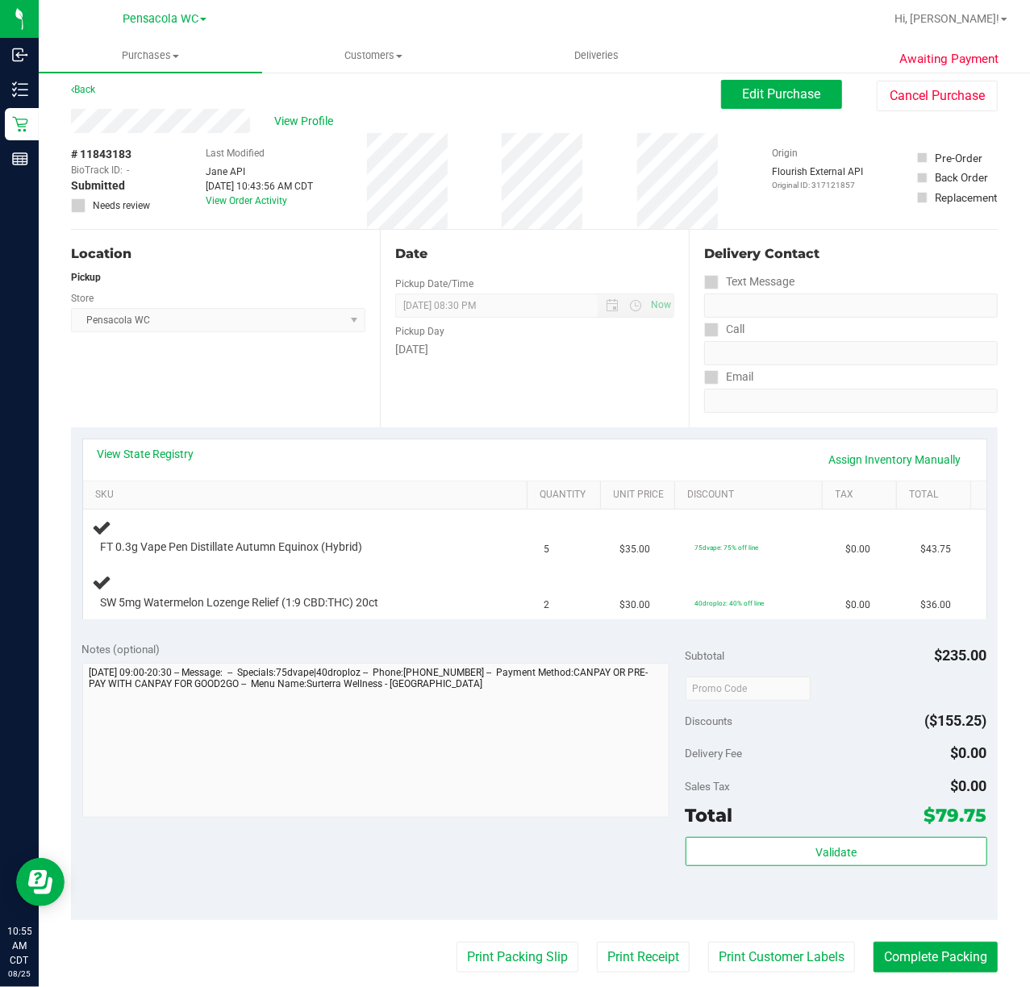
scroll to position [10, 0]
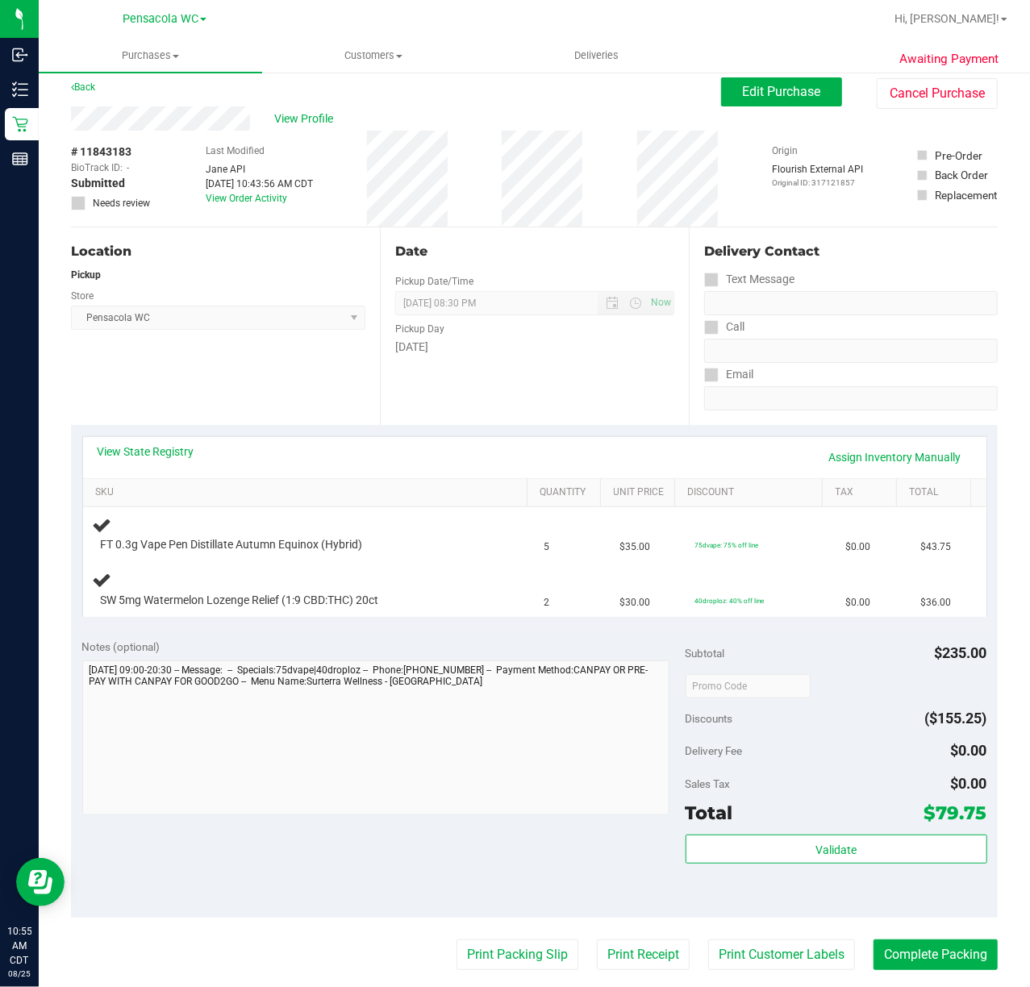
click at [115, 98] on div "Back Edit Purchase Cancel Purchase" at bounding box center [534, 91] width 927 height 29
click at [84, 81] on link "Back" at bounding box center [83, 86] width 24 height 11
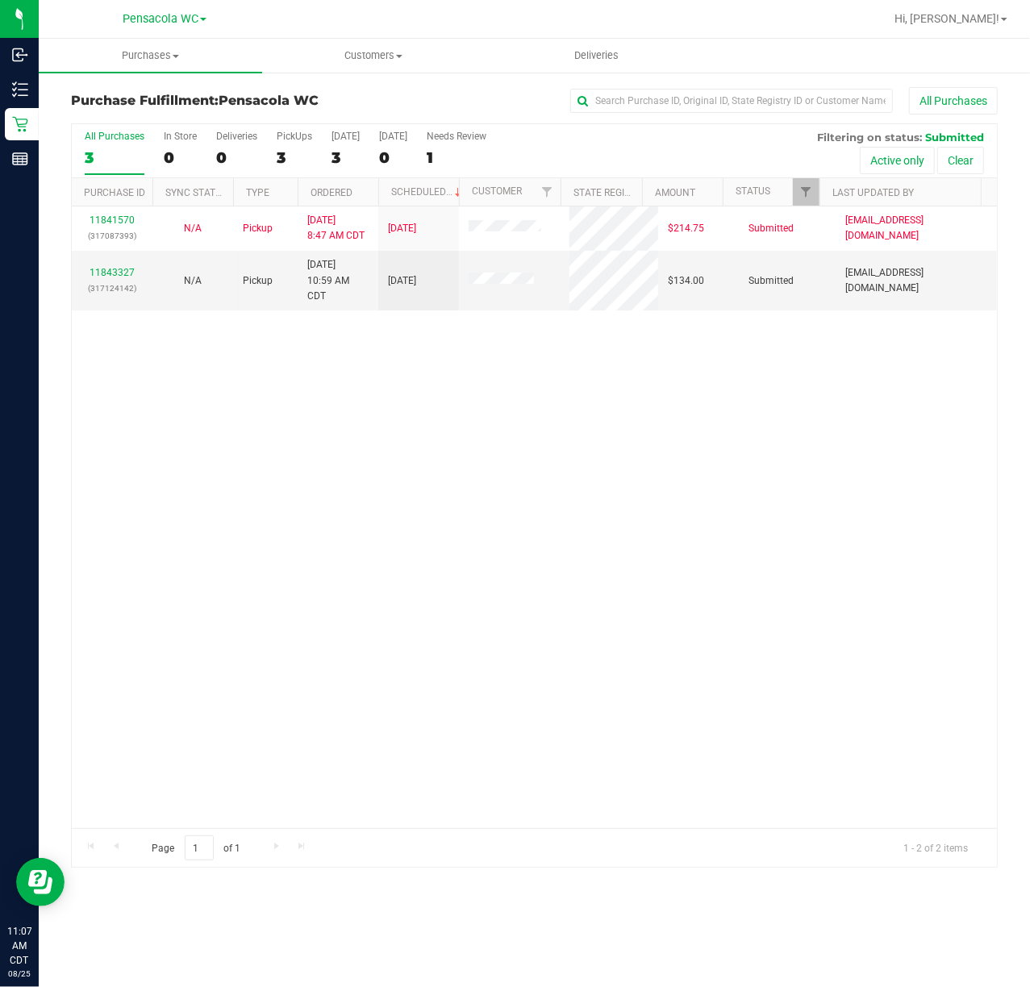
drag, startPoint x: 359, startPoint y: 402, endPoint x: 175, endPoint y: 314, distance: 203.8
click at [359, 402] on div "11841570 (317087393) N/A Pickup [DATE] 8:47 AM CDT 8/25/2025 $214.75 Submitted …" at bounding box center [534, 517] width 925 height 622
click at [118, 281] on p "(317124142)" at bounding box center [111, 288] width 61 height 15
click at [117, 273] on link "11843327" at bounding box center [112, 272] width 45 height 11
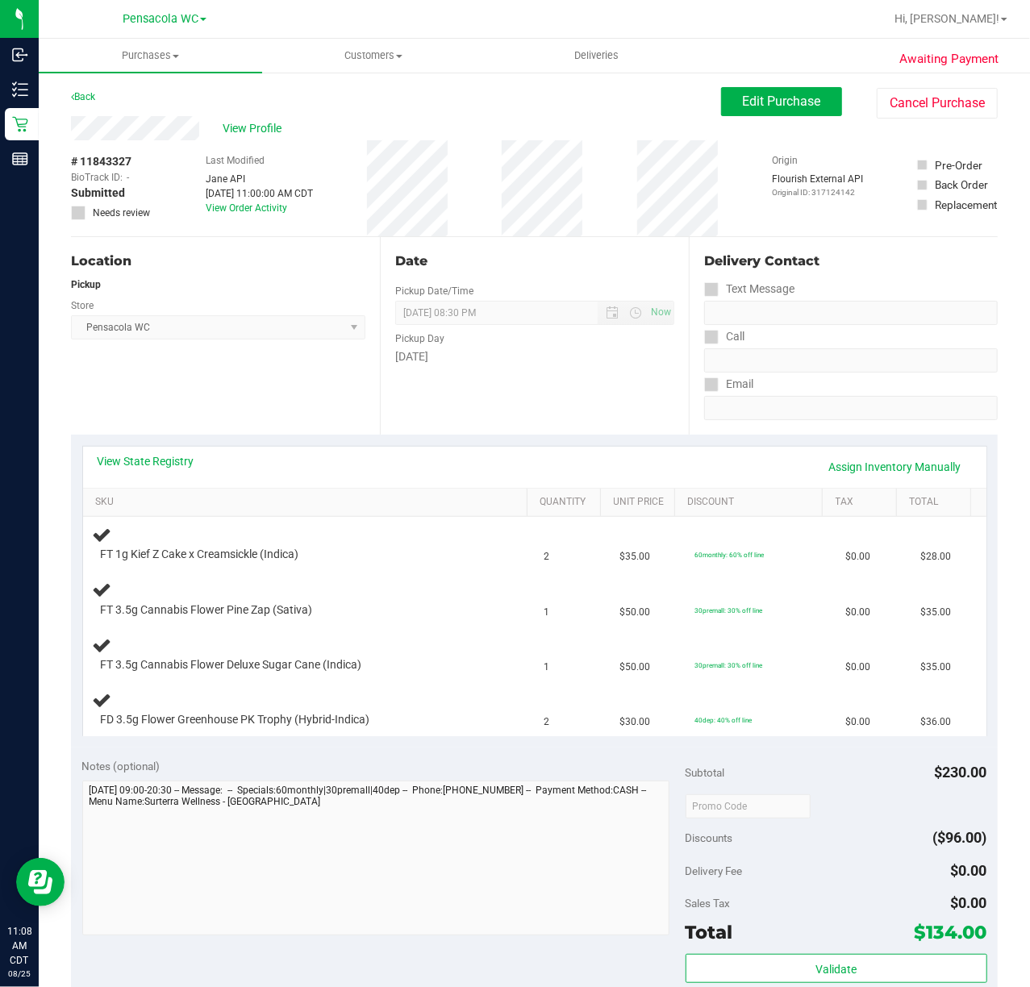
click at [281, 406] on div "Location Pickup Store Pensacola WC Select Store [PERSON_NAME][GEOGRAPHIC_DATA] …" at bounding box center [225, 336] width 309 height 198
click at [198, 461] on div "View State Registry Assign Inventory Manually" at bounding box center [535, 466] width 874 height 27
click at [192, 462] on link "View State Registry" at bounding box center [146, 461] width 97 height 16
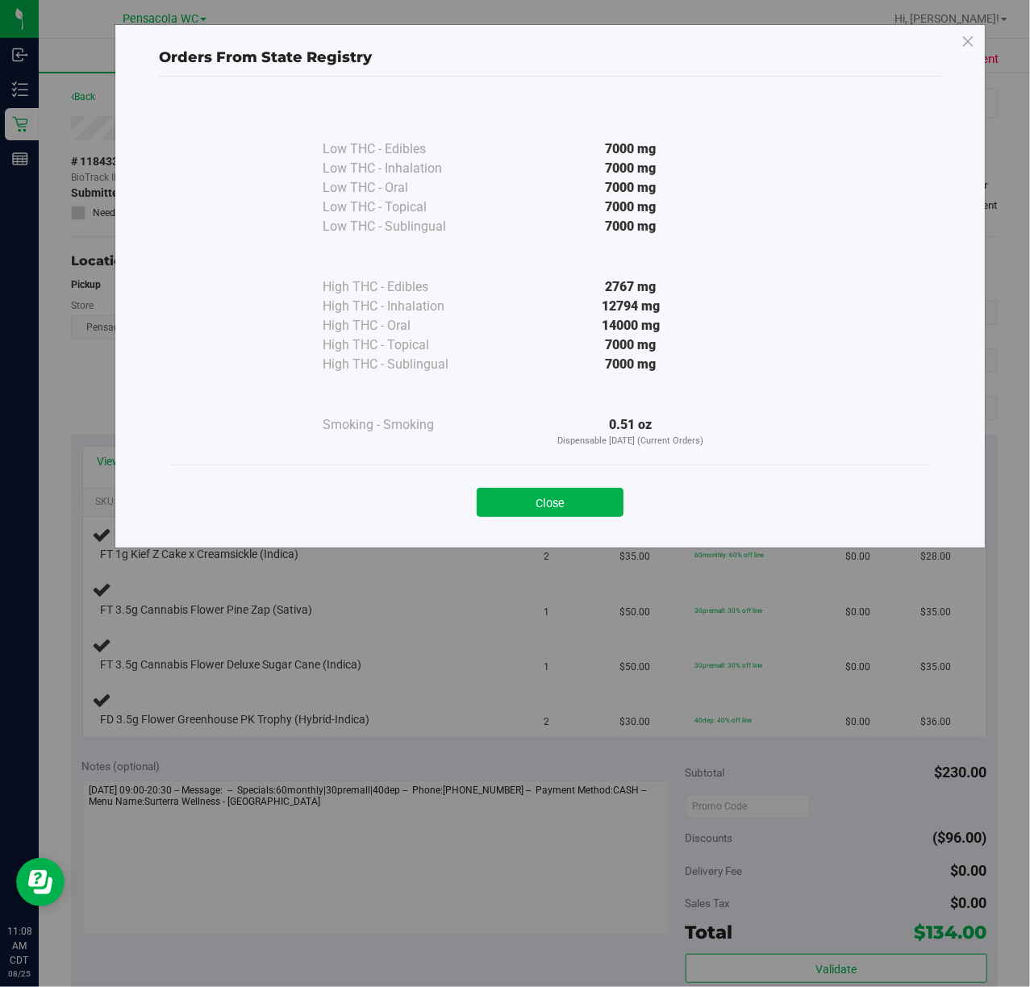
click at [540, 531] on div "Low THC - Edibles 7000 mg Low THC - Inhalation" at bounding box center [550, 305] width 782 height 456
click at [536, 498] on button "Close" at bounding box center [550, 502] width 147 height 29
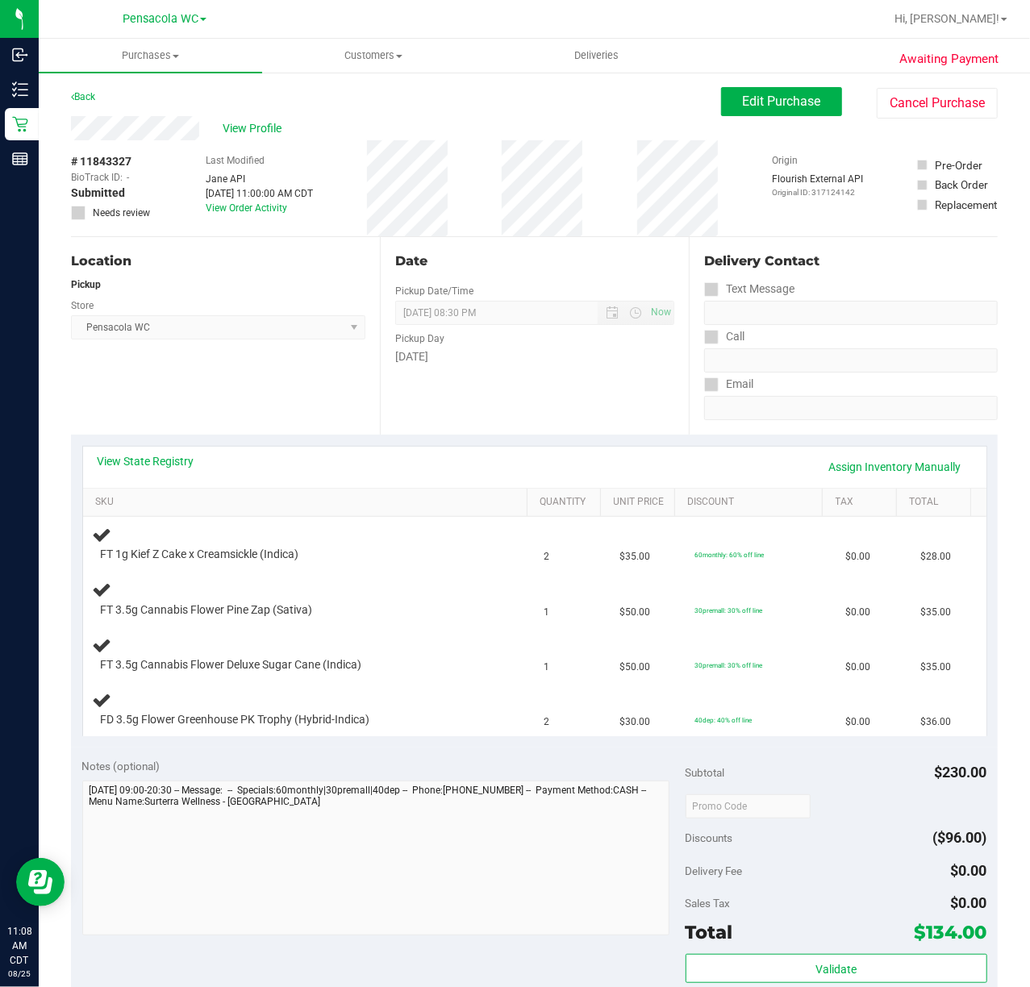
click at [287, 404] on div "Location Pickup Store Pensacola WC Select Store [PERSON_NAME][GEOGRAPHIC_DATA] …" at bounding box center [225, 336] width 309 height 198
click at [85, 95] on link "Back" at bounding box center [83, 96] width 24 height 11
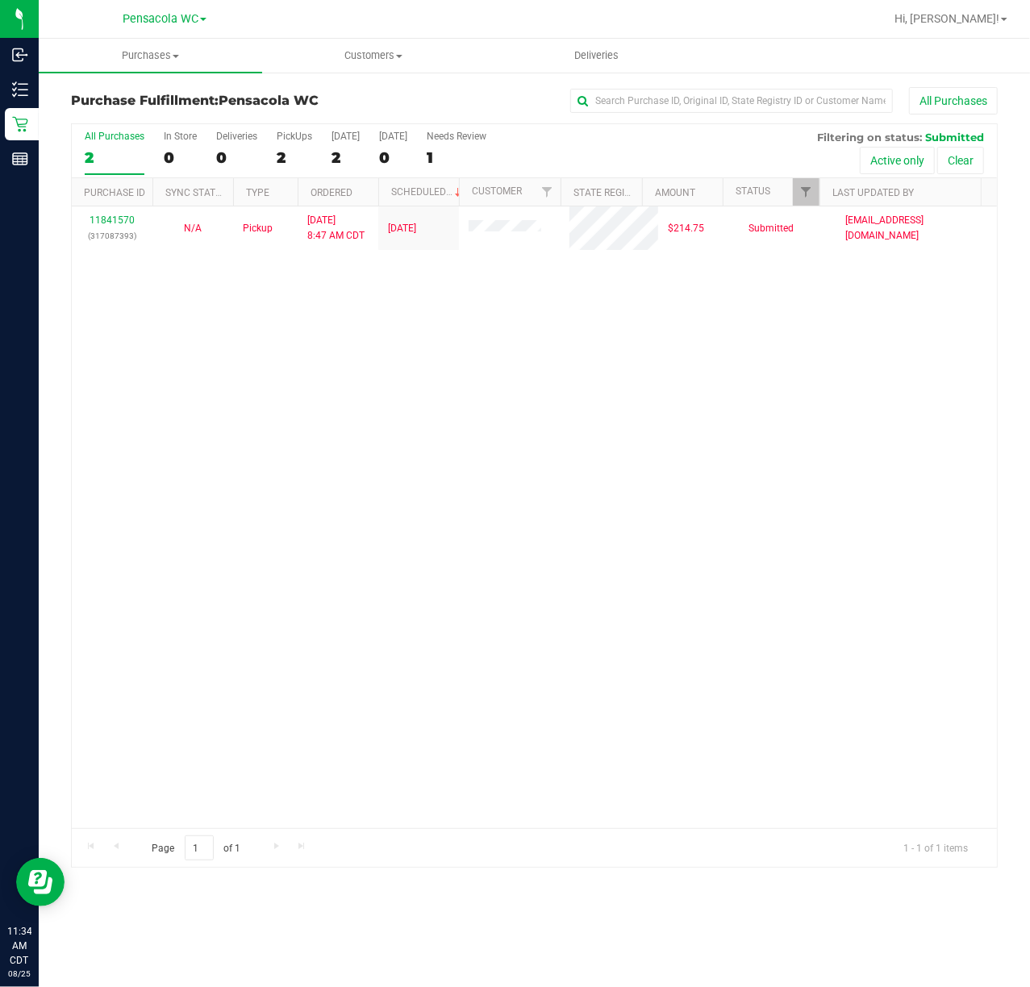
drag, startPoint x: 434, startPoint y: 440, endPoint x: 316, endPoint y: 246, distance: 226.6
click at [436, 437] on div "11841570 (317087393) N/A Pickup [DATE] 8:47 AM CDT 8/25/2025 $214.75 Submitted …" at bounding box center [534, 517] width 925 height 622
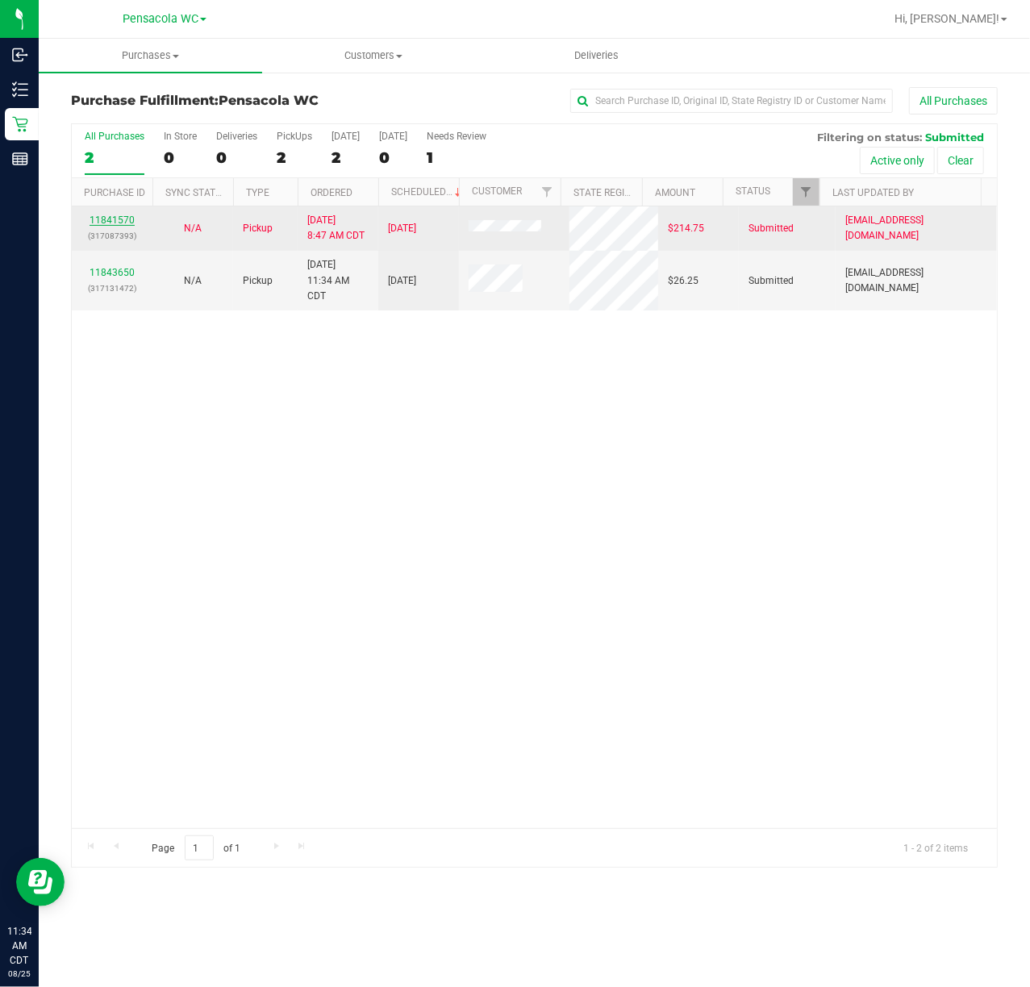
click at [131, 218] on link "11841570" at bounding box center [112, 220] width 45 height 11
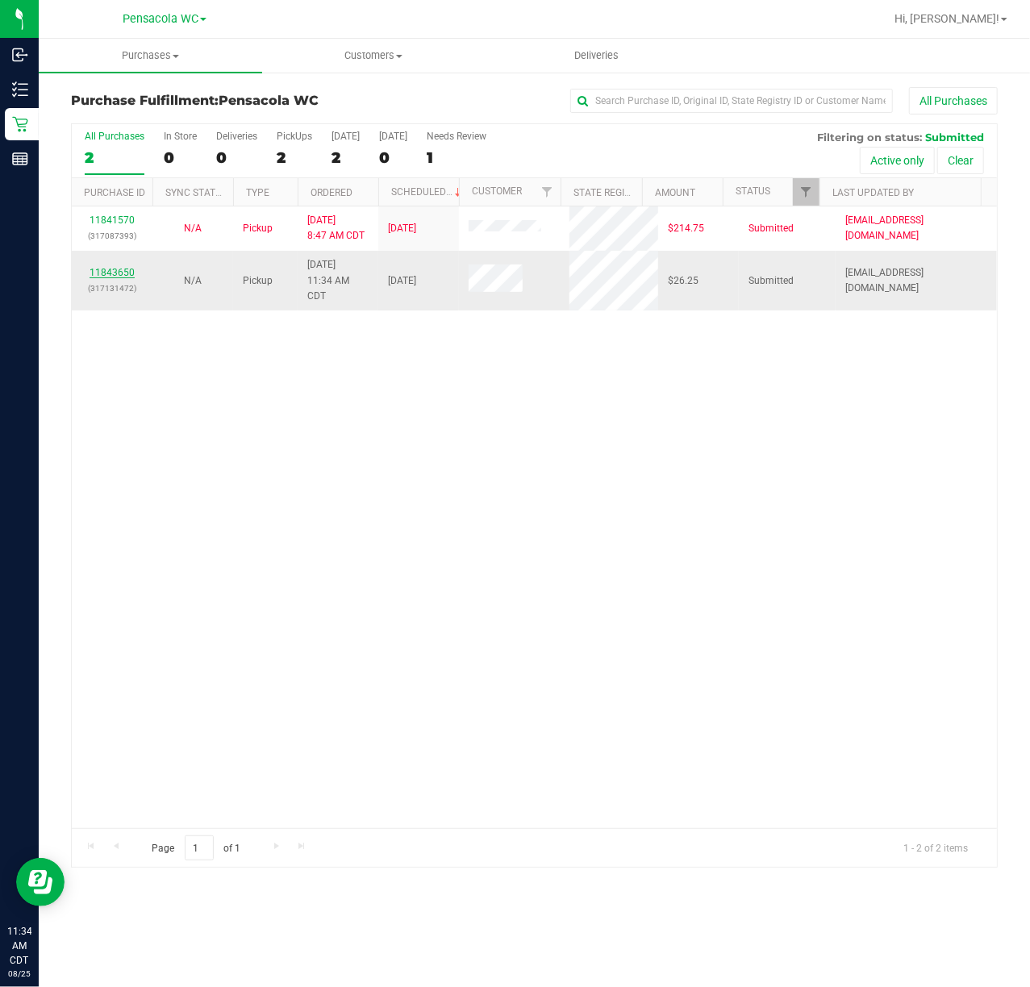
click at [127, 272] on link "11843650" at bounding box center [112, 272] width 45 height 11
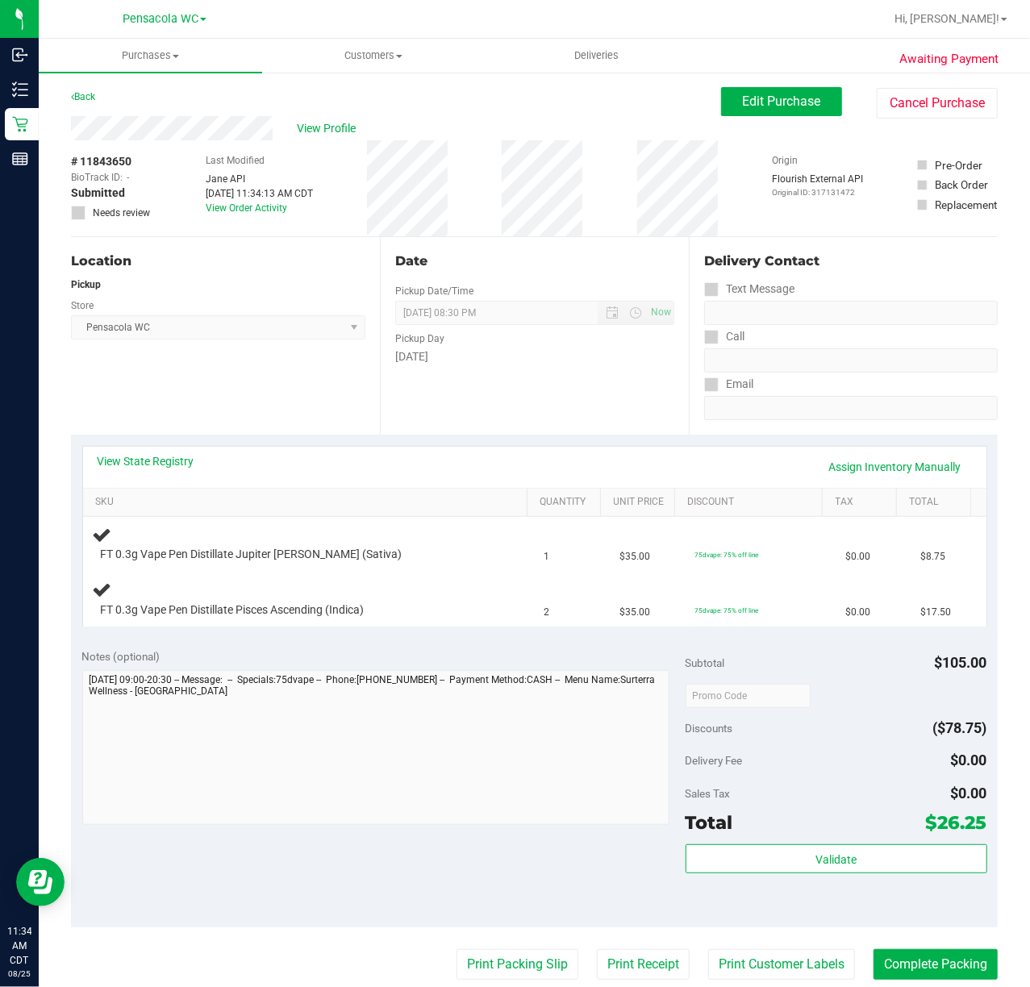
click at [395, 878] on div "Notes (optional) Subtotal $105.00 Discounts ($78.75) Delivery Fee $0.00 Sales T…" at bounding box center [534, 782] width 927 height 290
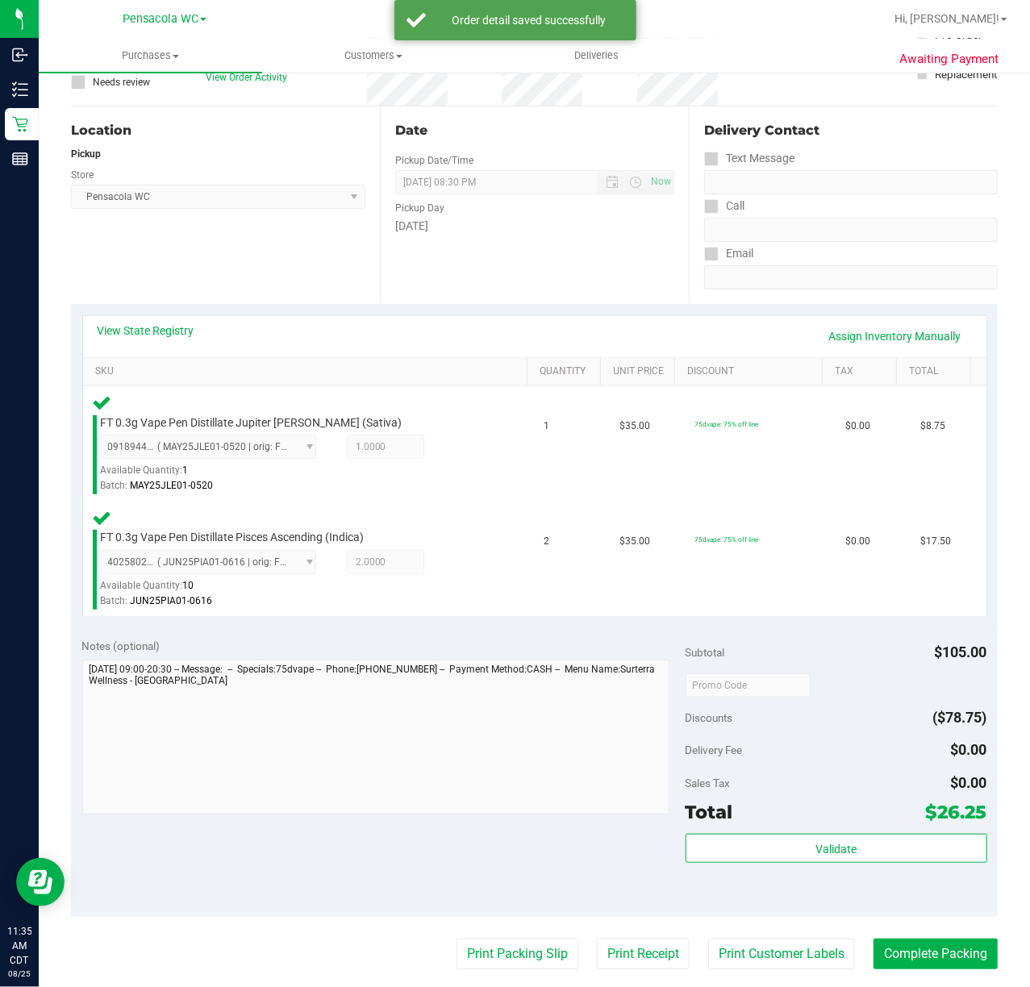
scroll to position [323, 0]
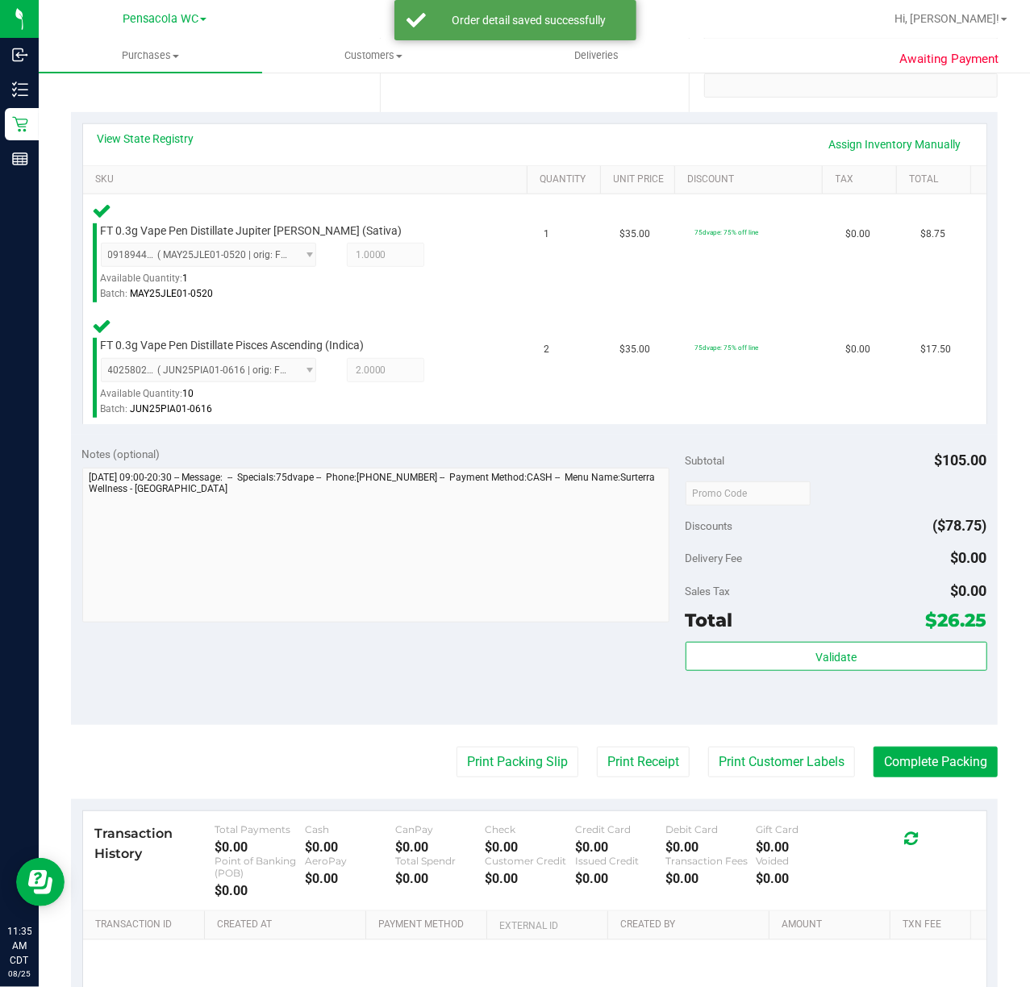
click at [721, 677] on div "Validate" at bounding box center [837, 678] width 302 height 73
click at [721, 661] on button "Validate" at bounding box center [837, 656] width 302 height 29
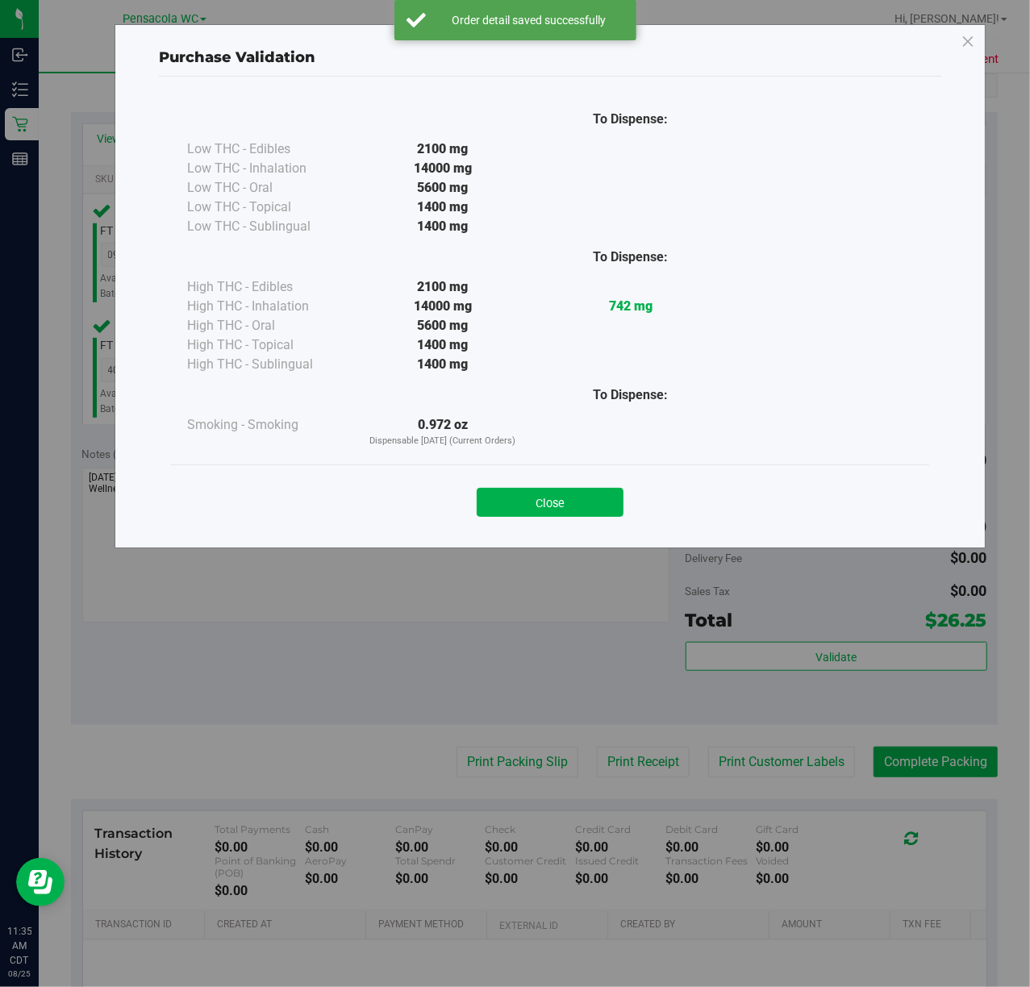
click at [608, 484] on div "Close" at bounding box center [550, 497] width 734 height 40
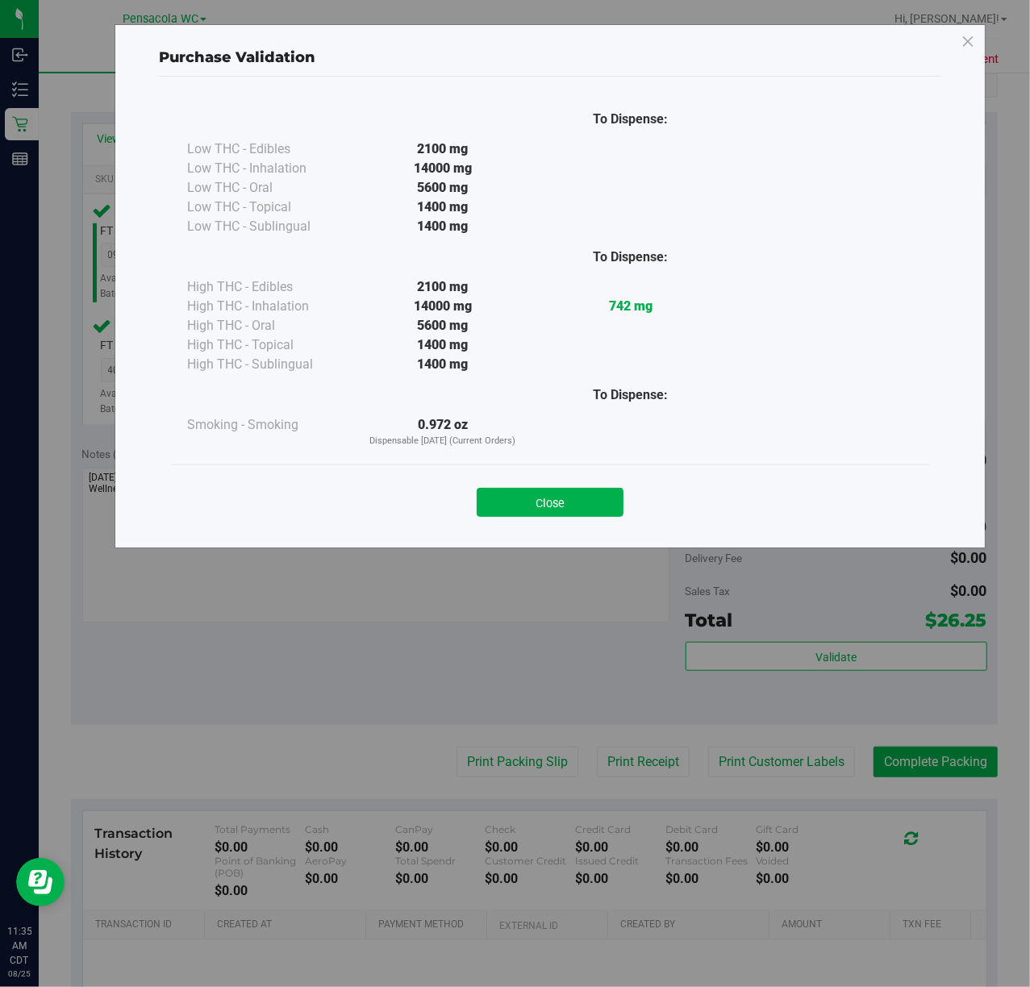
click at [602, 523] on div "Close" at bounding box center [550, 497] width 758 height 65
click at [602, 482] on div "Close" at bounding box center [550, 497] width 734 height 40
click at [604, 526] on div "Close" at bounding box center [550, 497] width 758 height 65
click at [605, 502] on button "Close" at bounding box center [550, 502] width 147 height 29
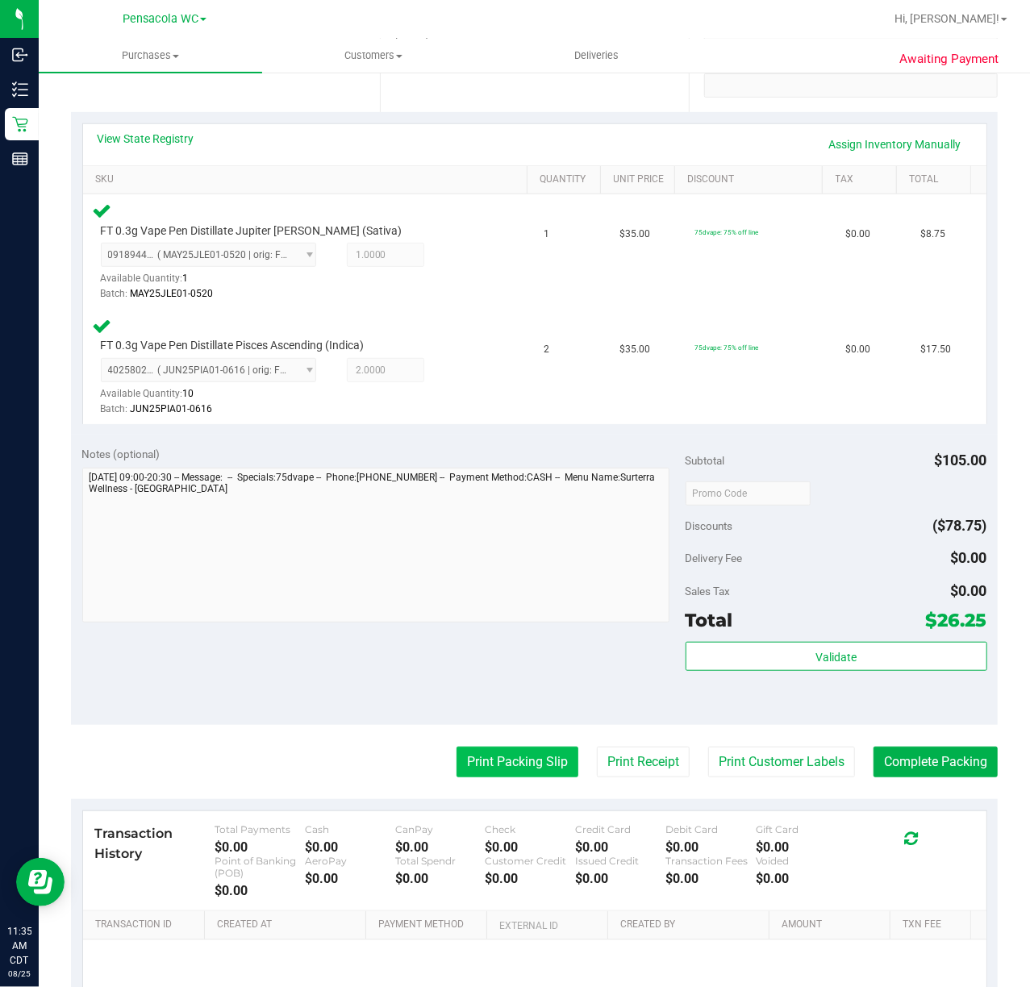
click at [486, 761] on button "Print Packing Slip" at bounding box center [517, 762] width 122 height 31
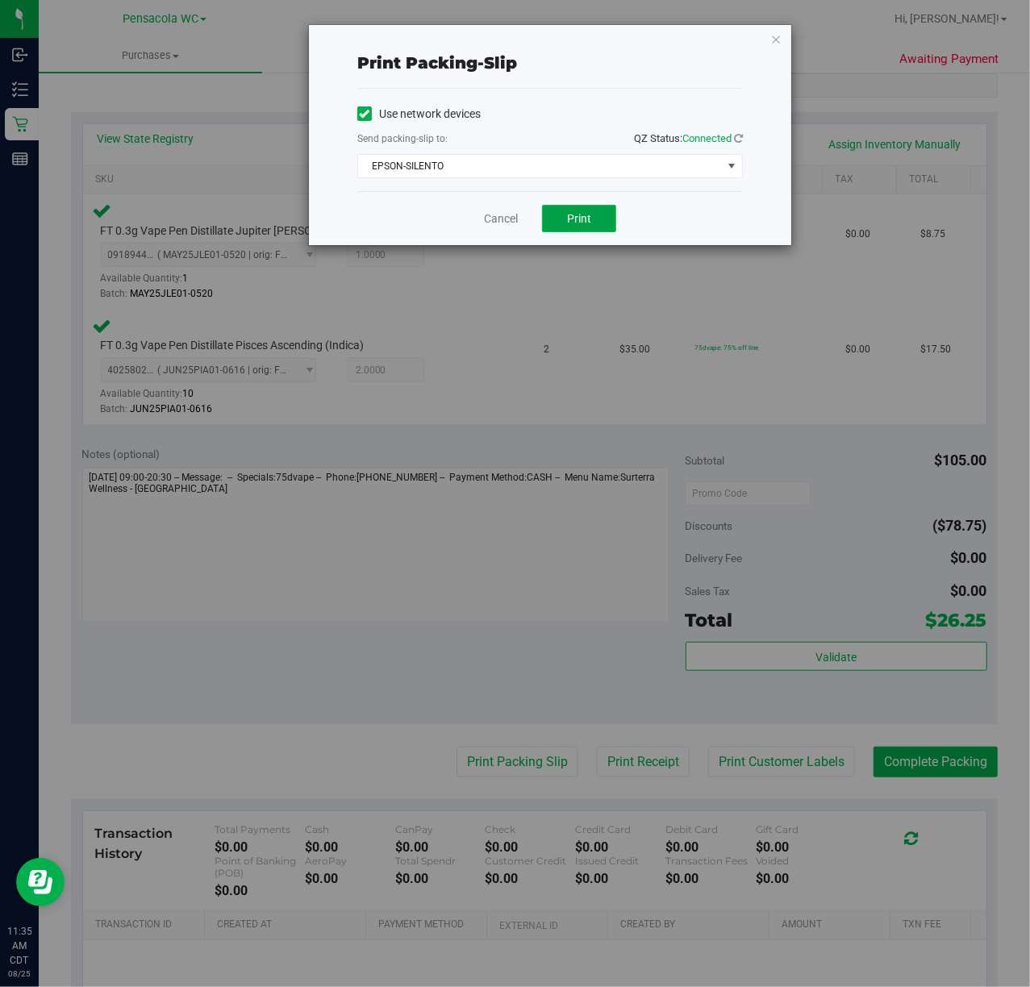
click at [594, 221] on button "Print" at bounding box center [579, 218] width 74 height 27
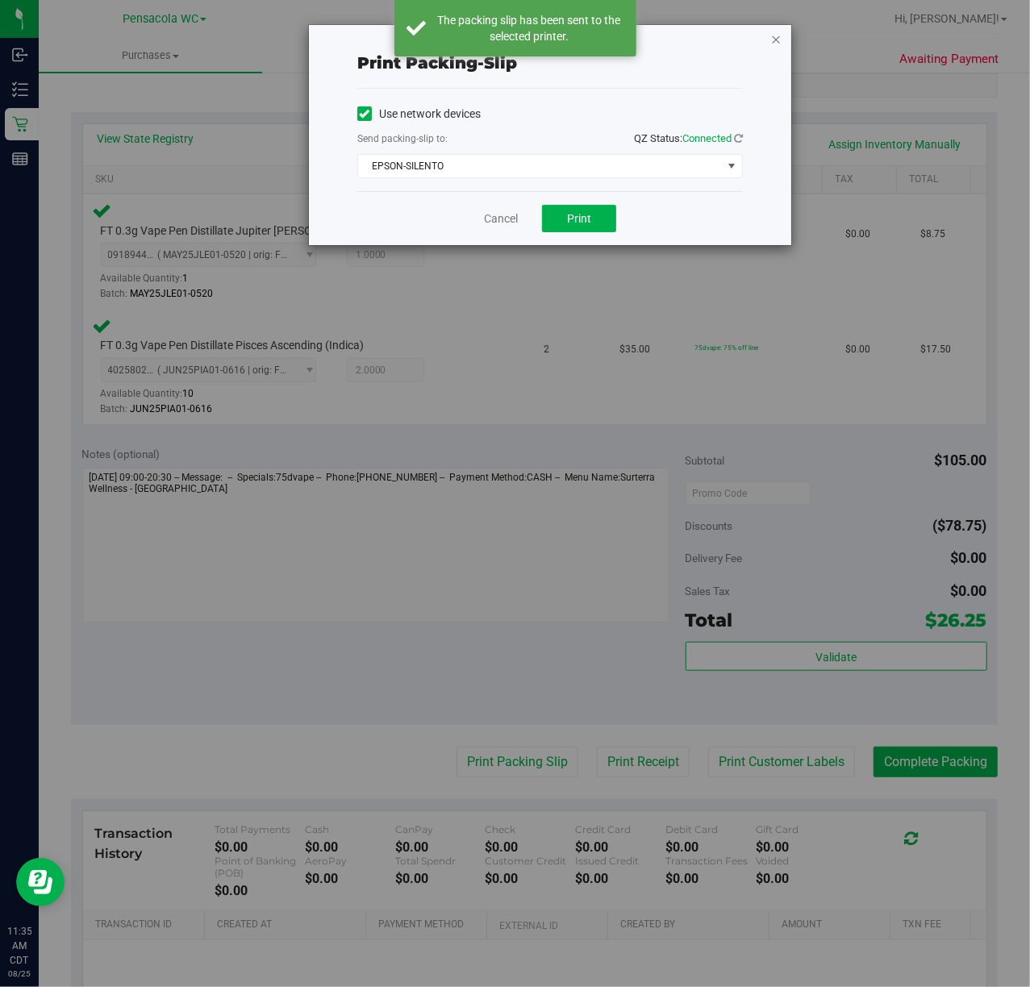
click at [778, 33] on icon "button" at bounding box center [775, 38] width 11 height 19
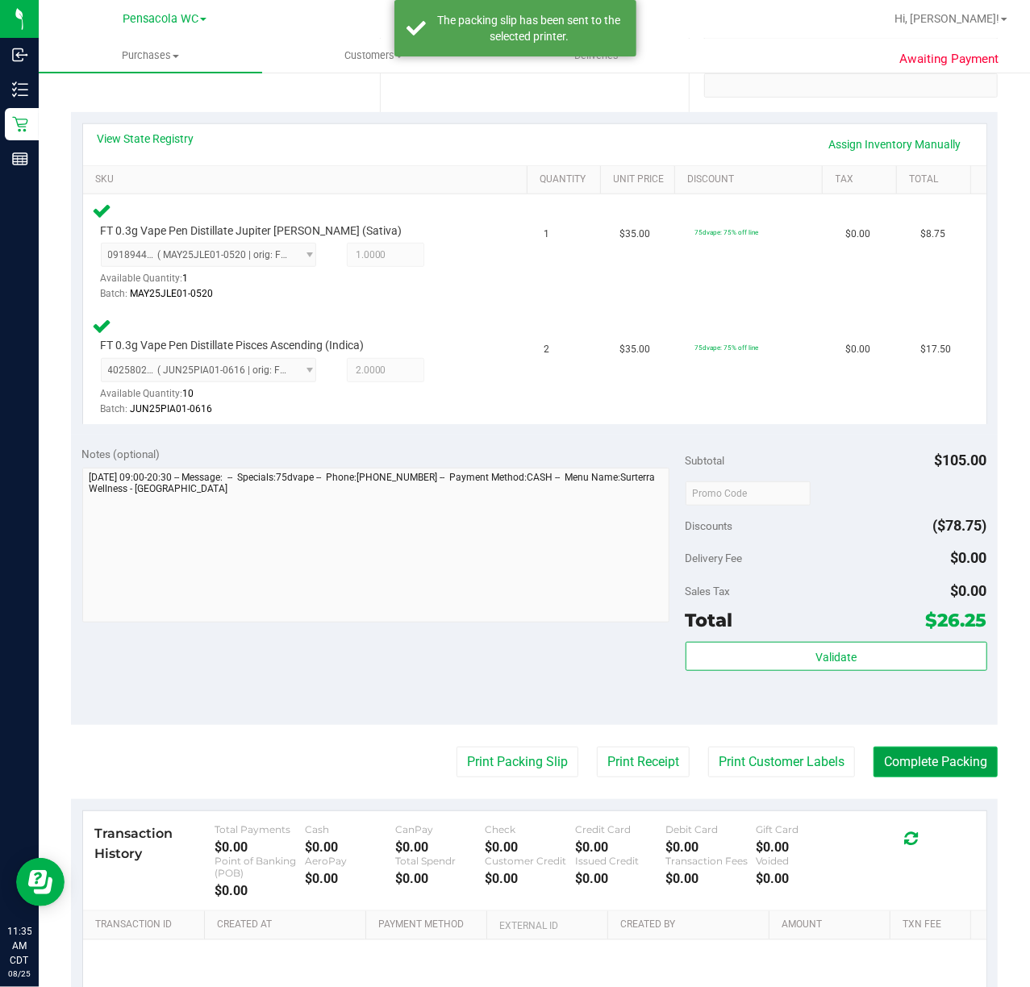
click at [945, 761] on button "Complete Packing" at bounding box center [935, 762] width 124 height 31
